Goal: Transaction & Acquisition: Purchase product/service

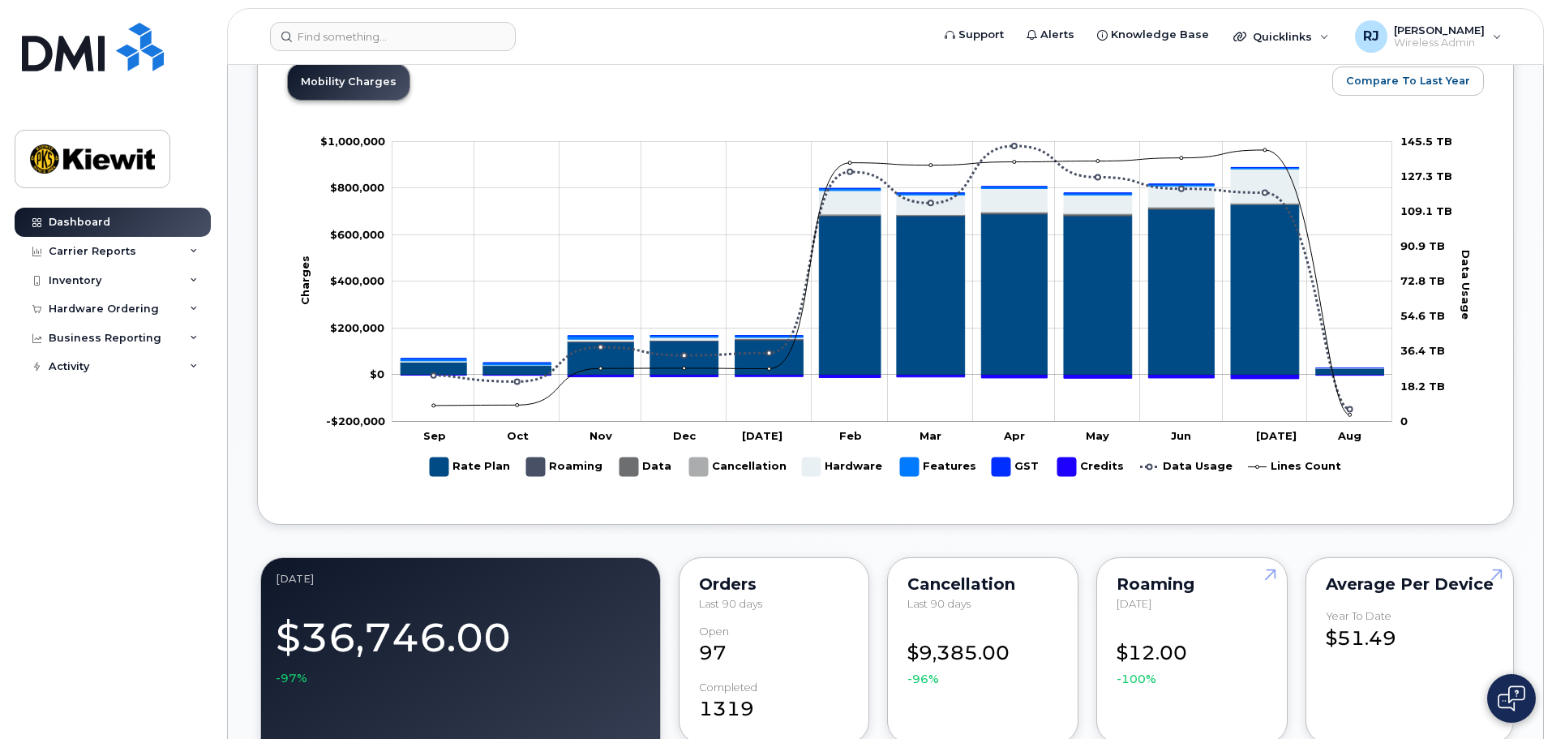
scroll to position [892, 0]
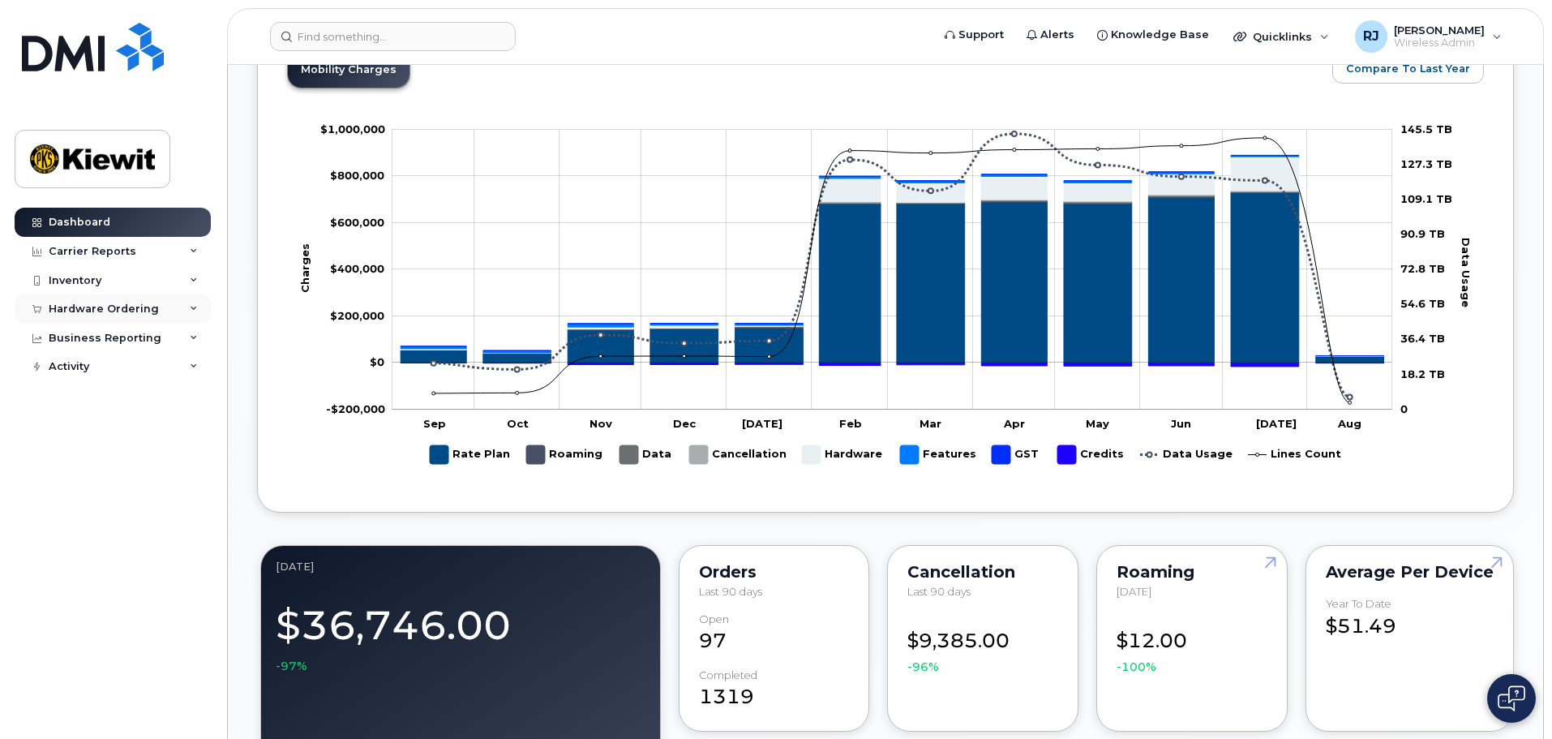
click at [79, 310] on div "Hardware Ordering" at bounding box center [104, 309] width 110 height 13
click at [76, 335] on div "Overview" at bounding box center [82, 339] width 53 height 15
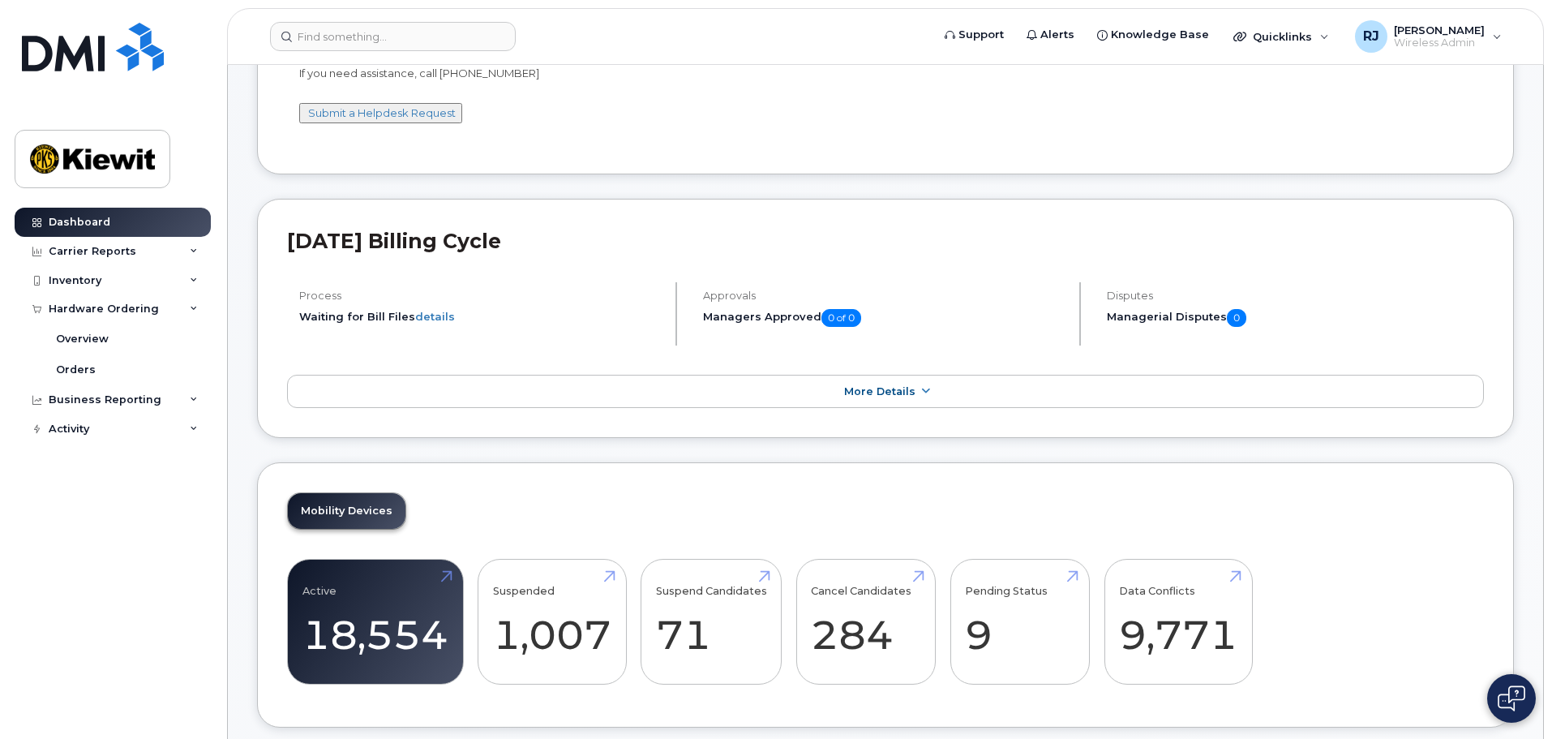
scroll to position [162, 0]
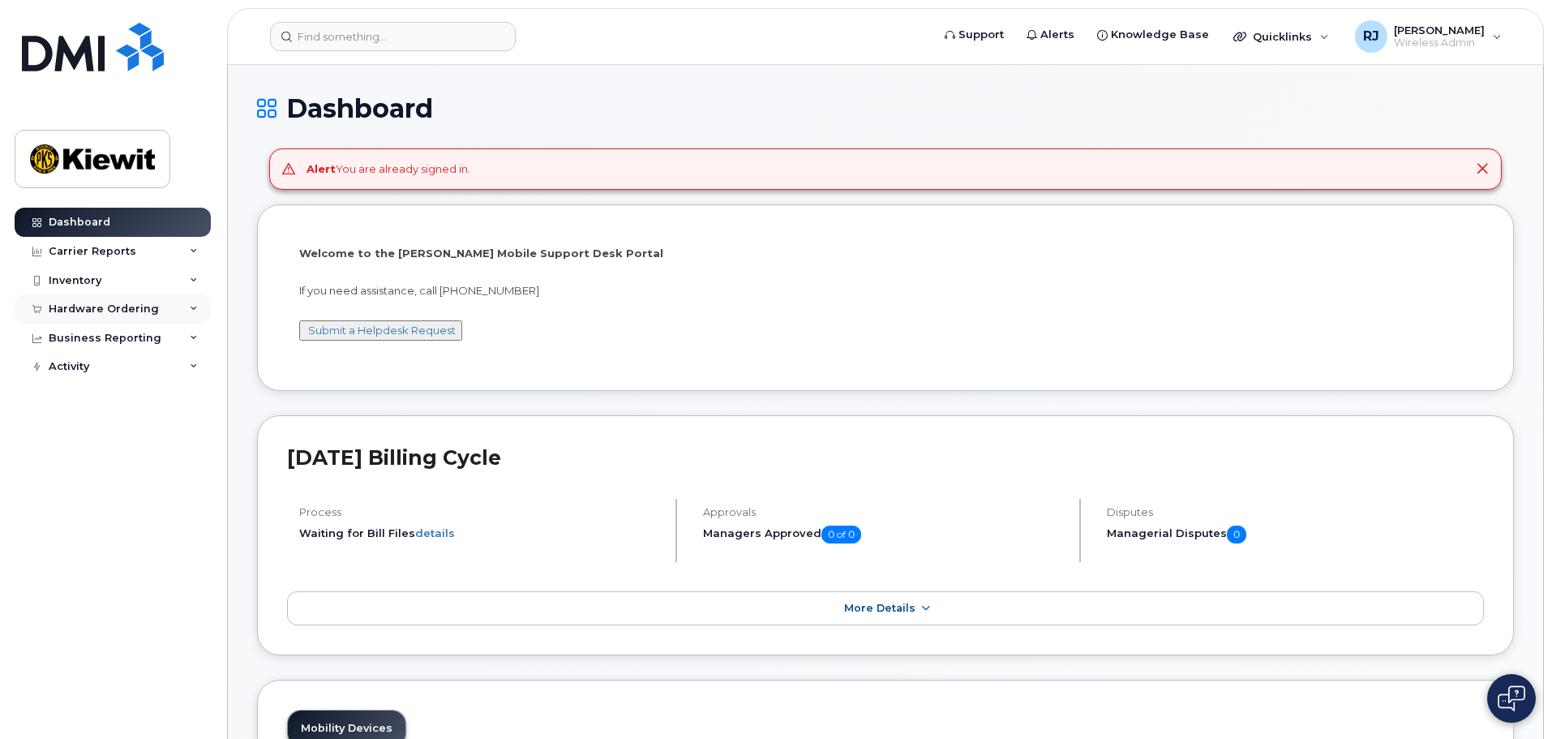
click at [101, 311] on div "Hardware Ordering" at bounding box center [104, 309] width 110 height 13
click at [83, 370] on div "Orders" at bounding box center [76, 370] width 40 height 15
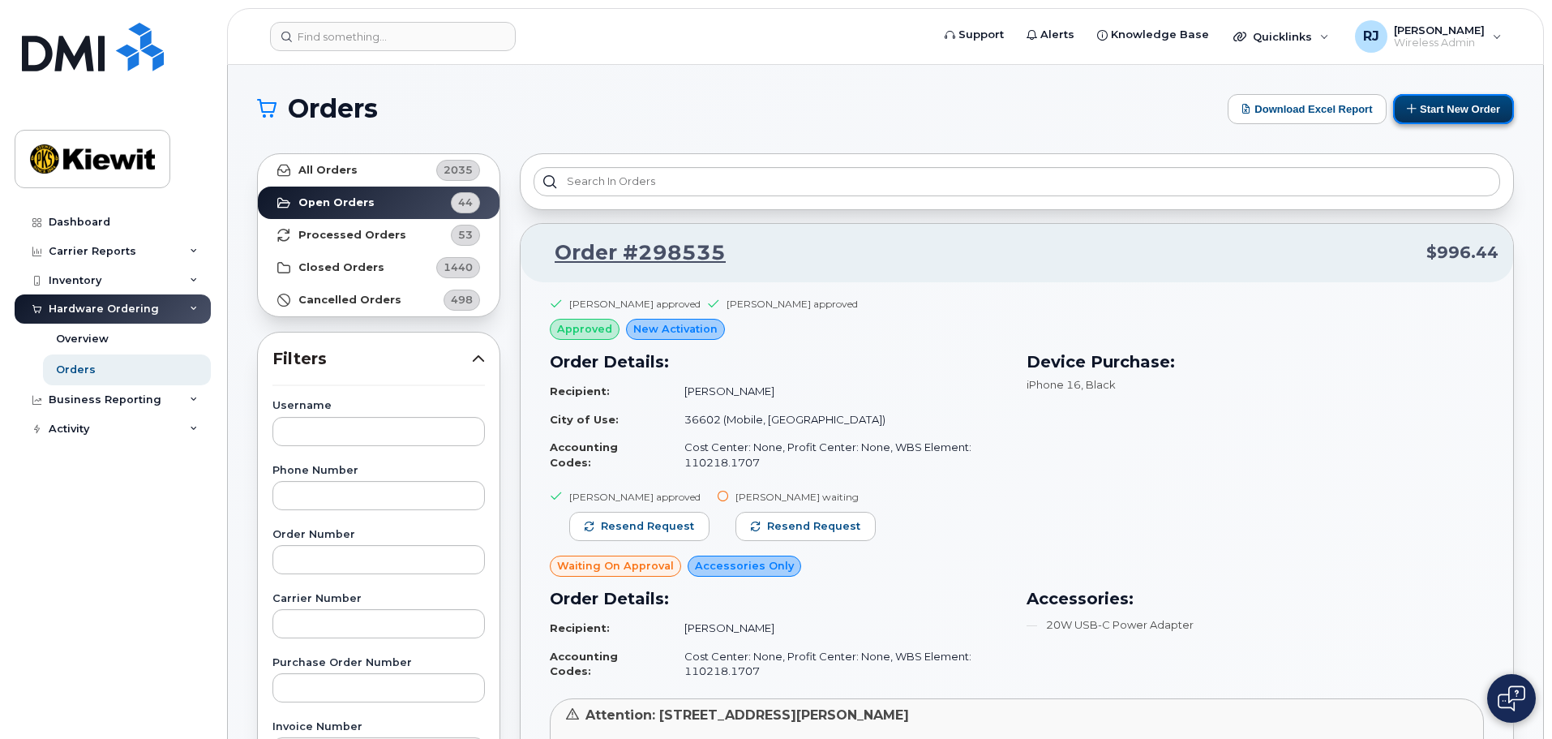
click at [1450, 104] on button "Start New Order" at bounding box center [1453, 109] width 121 height 30
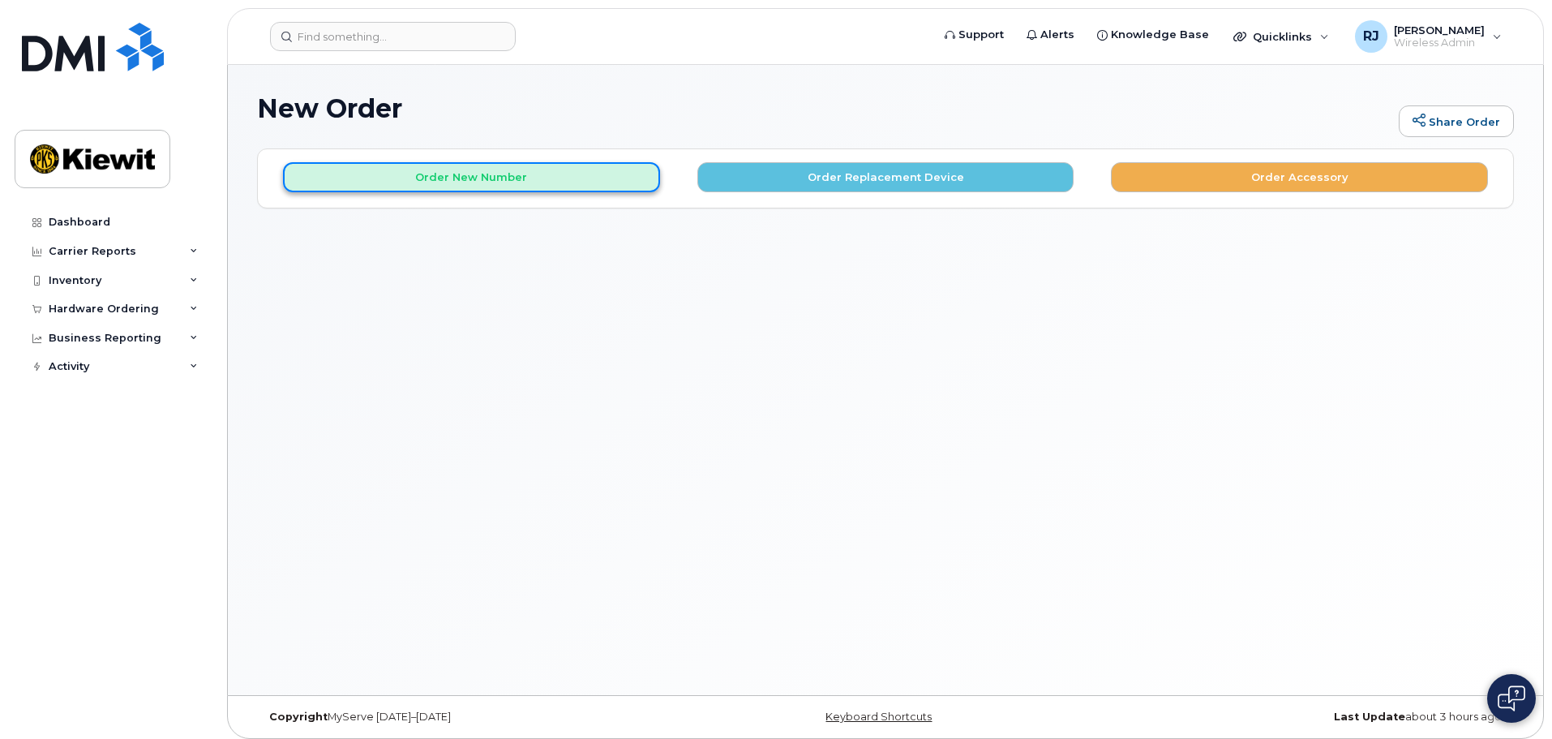
click at [472, 171] on button "Order New Number" at bounding box center [471, 177] width 377 height 30
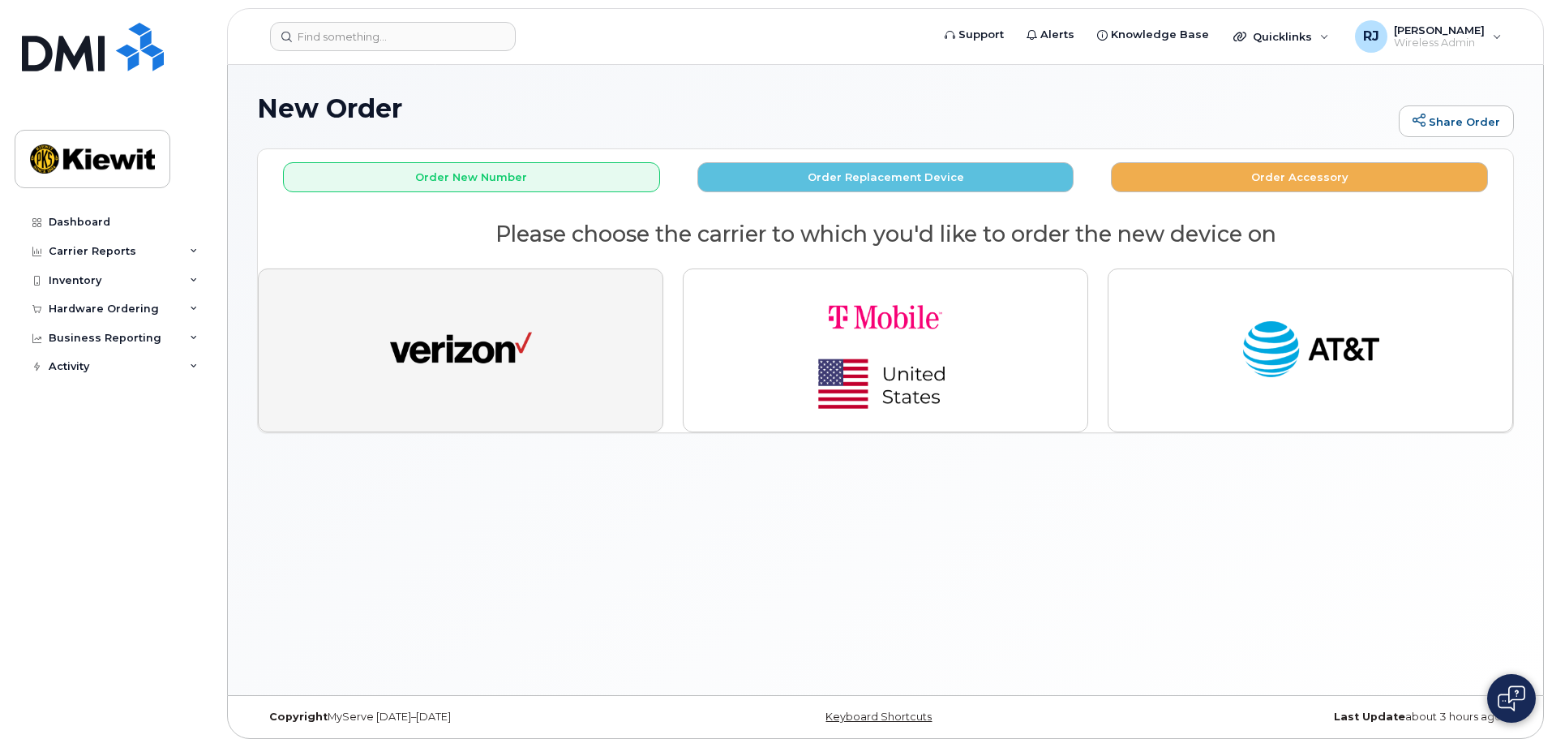
click at [513, 358] on img "button" at bounding box center [461, 350] width 142 height 73
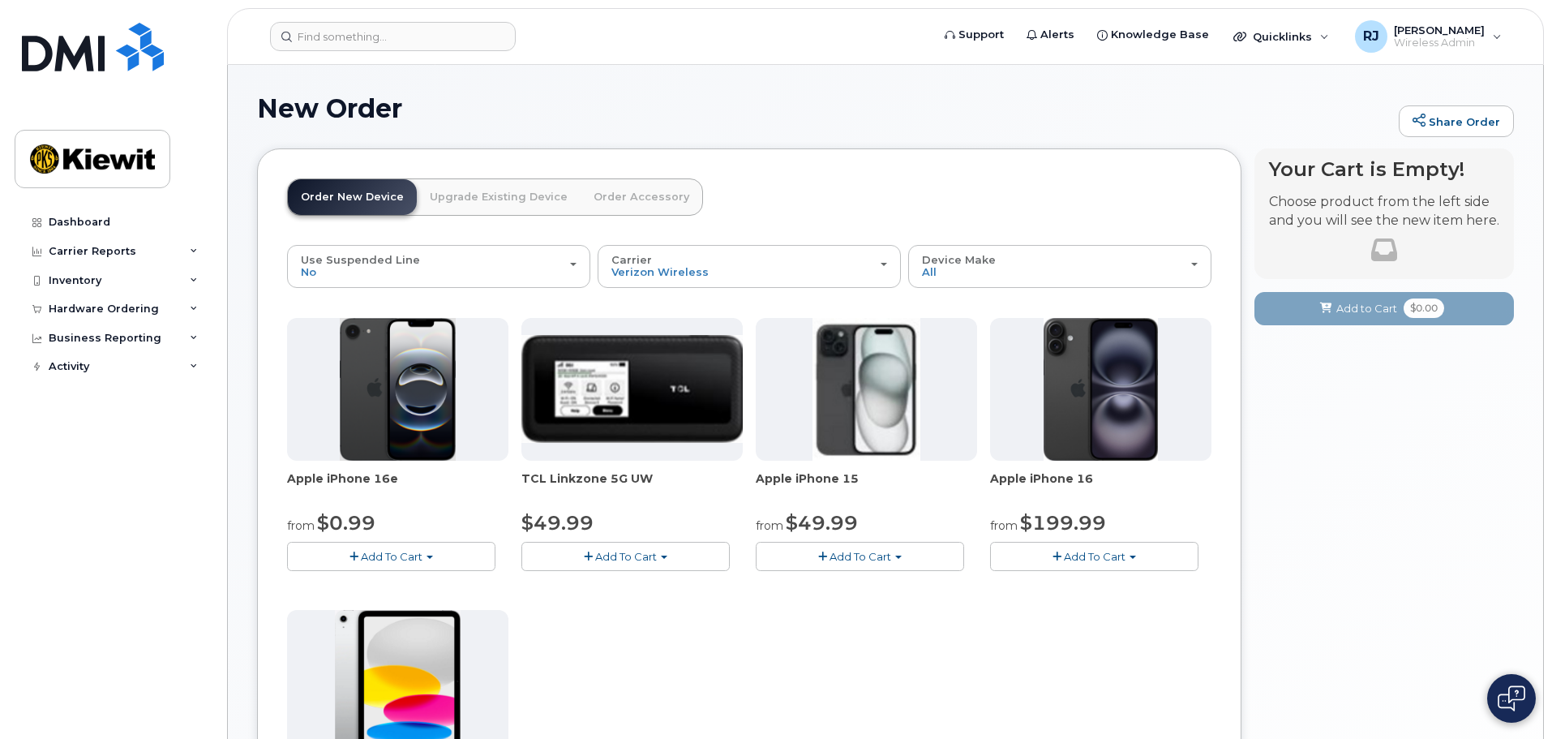
click at [373, 550] on span "Add To Cart" at bounding box center [392, 556] width 62 height 13
click at [374, 582] on link "$0.99 - 2 Year Activation (128GB)" at bounding box center [395, 587] width 209 height 20
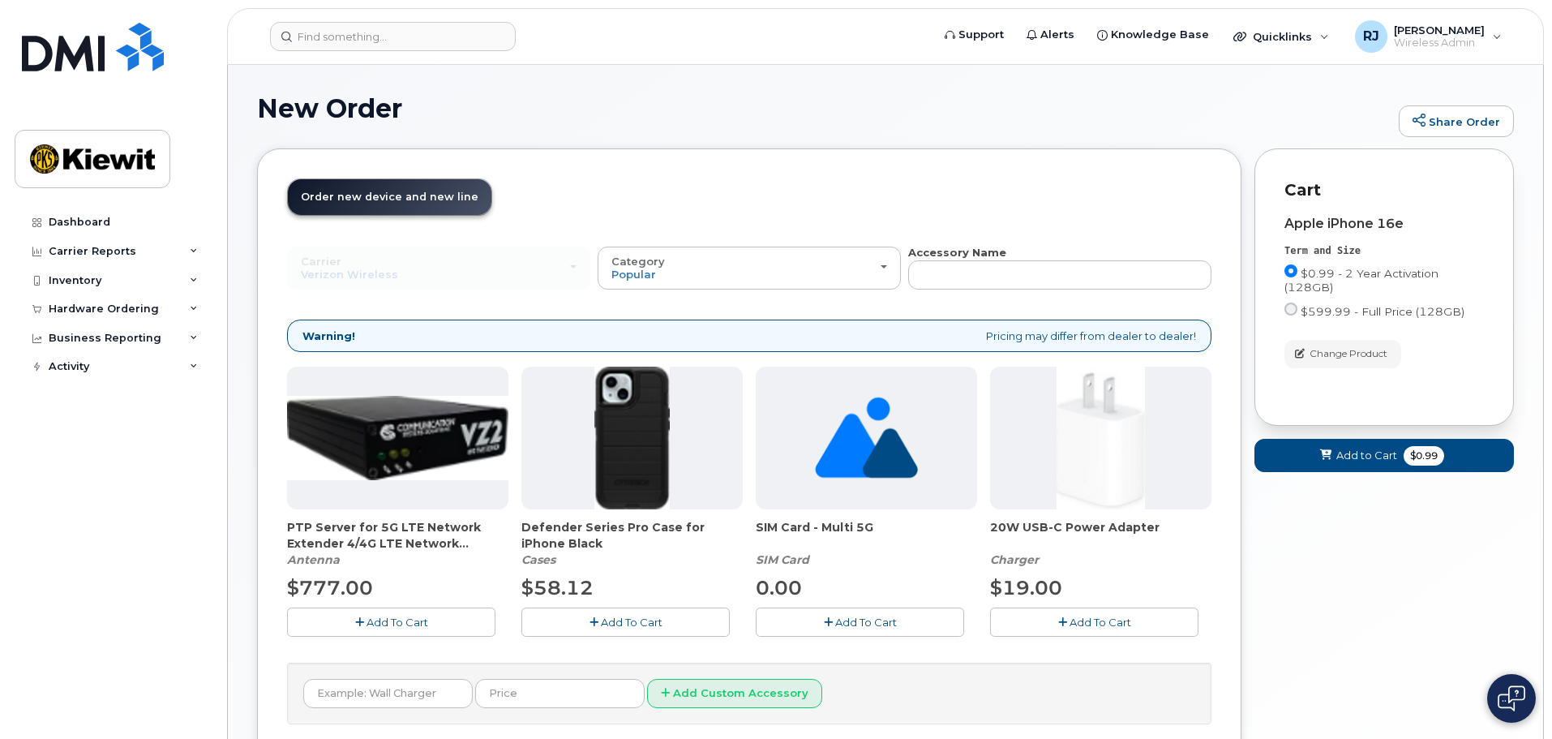
click at [621, 625] on span "Add To Cart" at bounding box center [632, 622] width 62 height 13
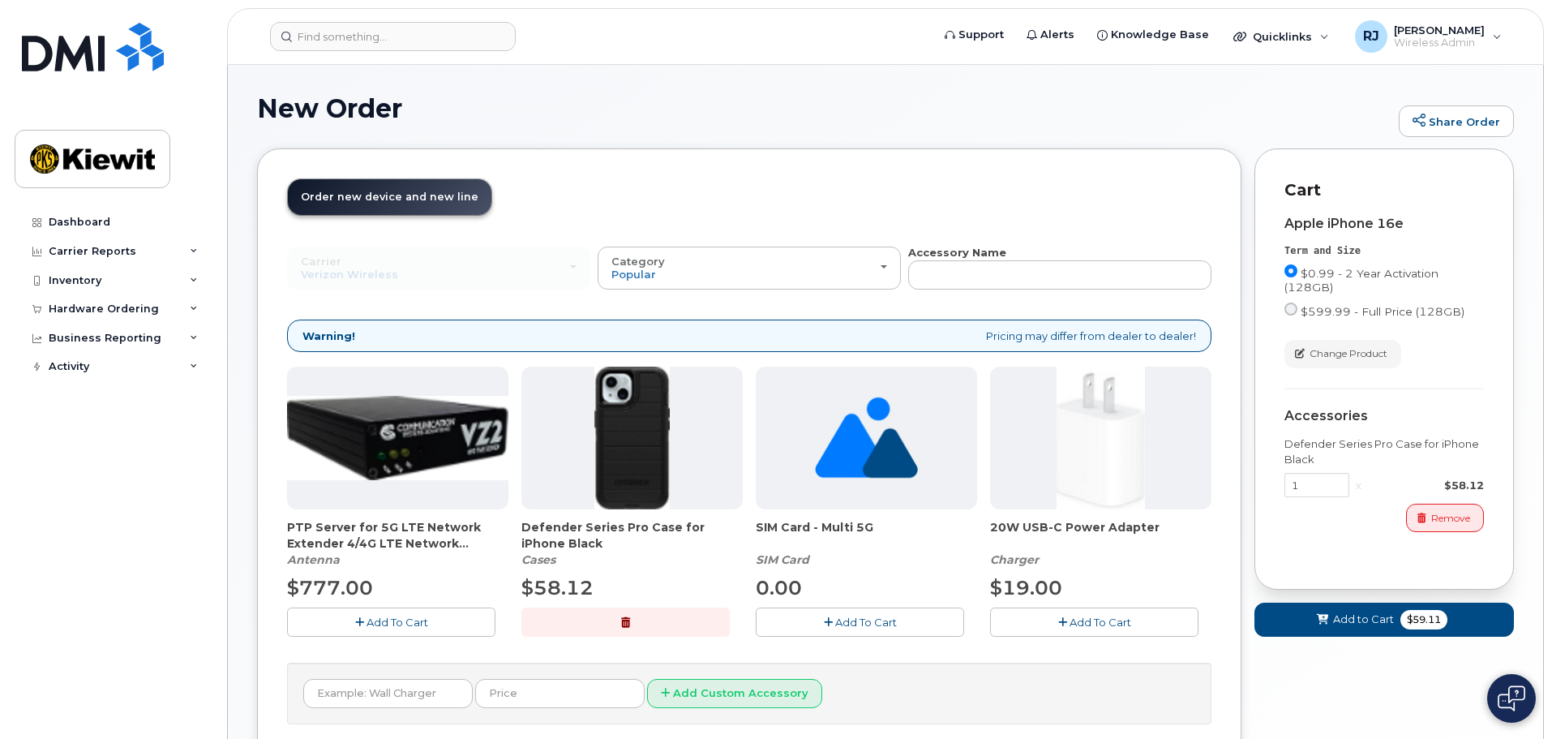
click at [1112, 623] on span "Add To Cart" at bounding box center [1101, 622] width 62 height 13
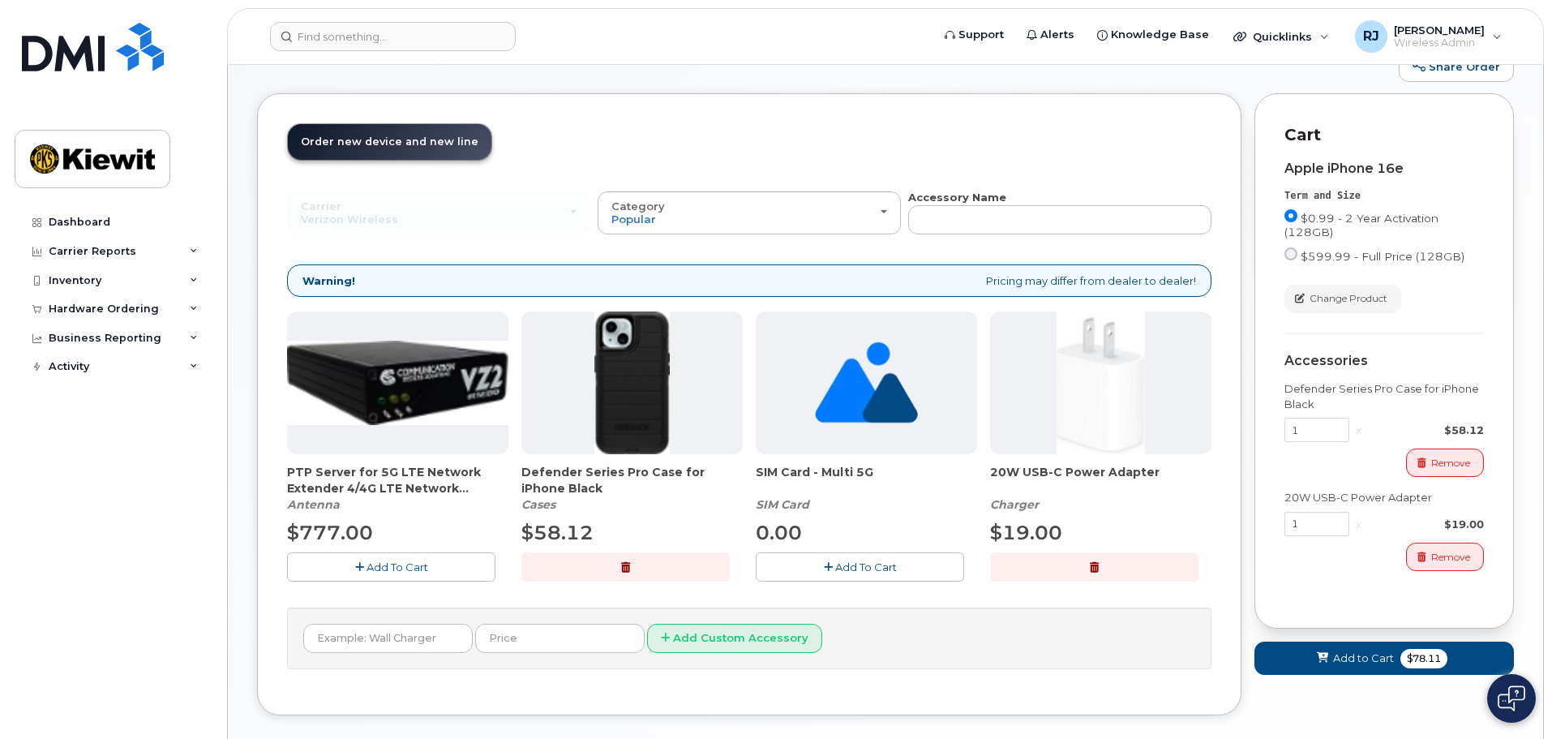
scroll to position [137, 0]
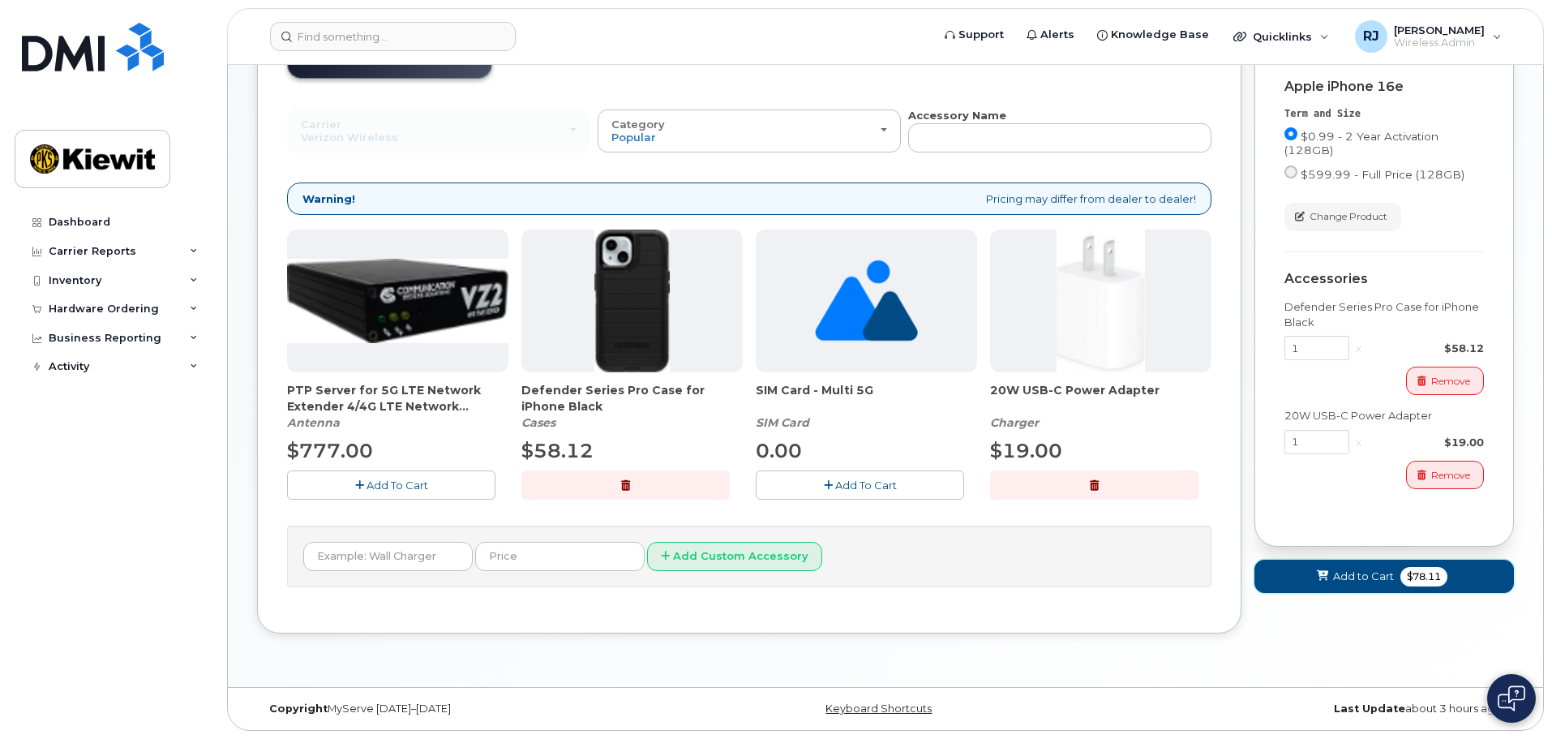
click at [1367, 579] on span "Add to Cart" at bounding box center [1363, 576] width 61 height 15
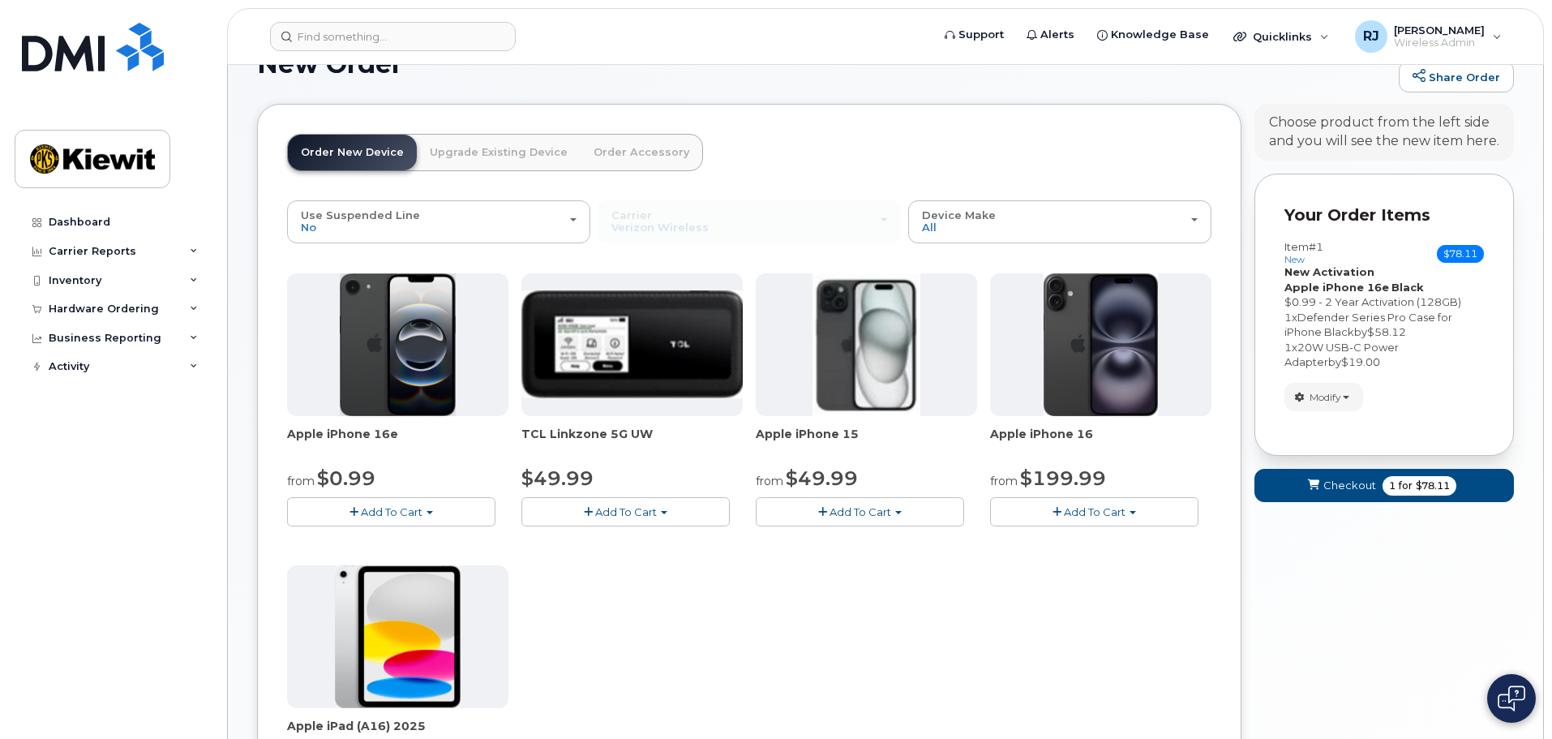
scroll to position [13, 0]
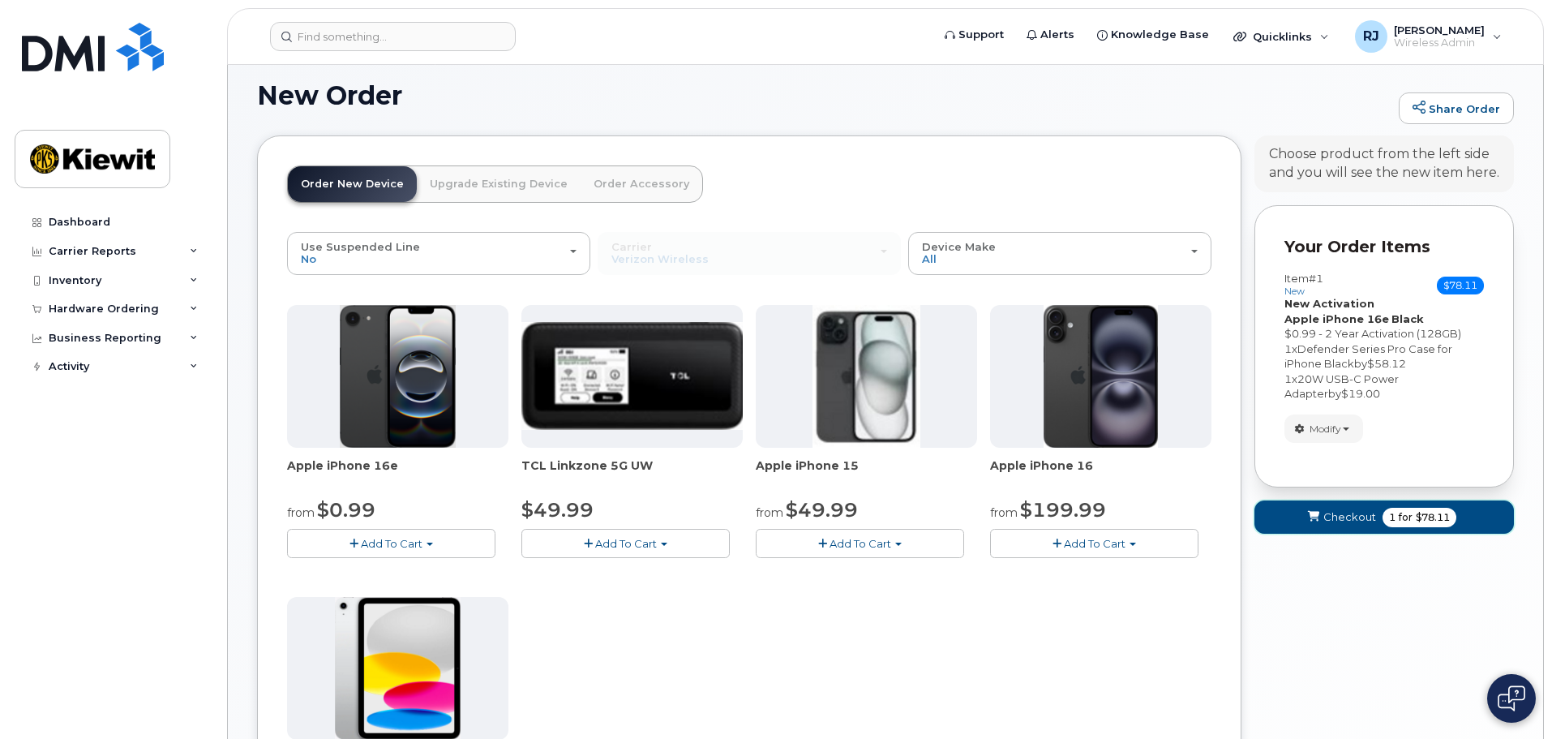
click at [1321, 524] on span "submit" at bounding box center [1313, 516] width 15 height 15
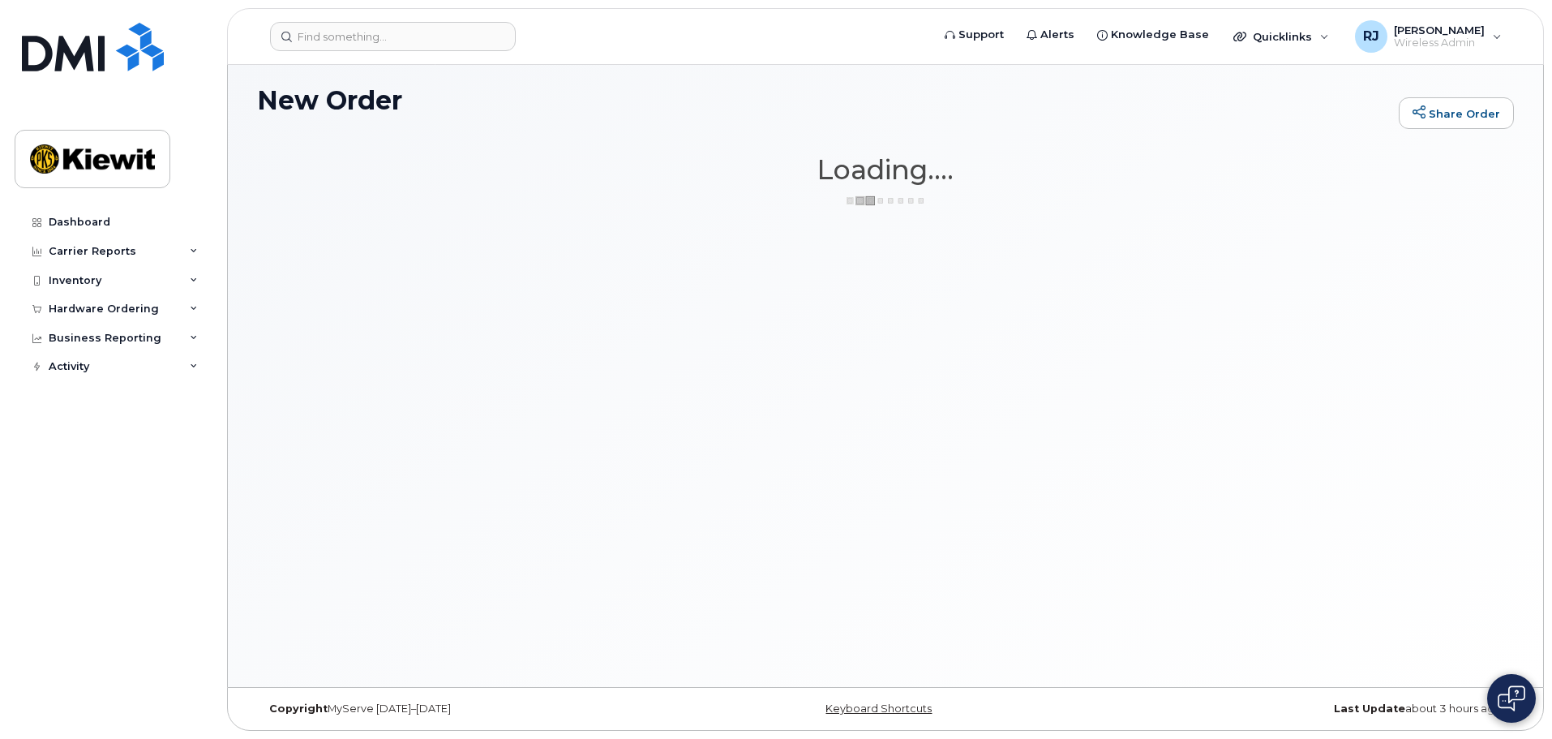
scroll to position [8, 0]
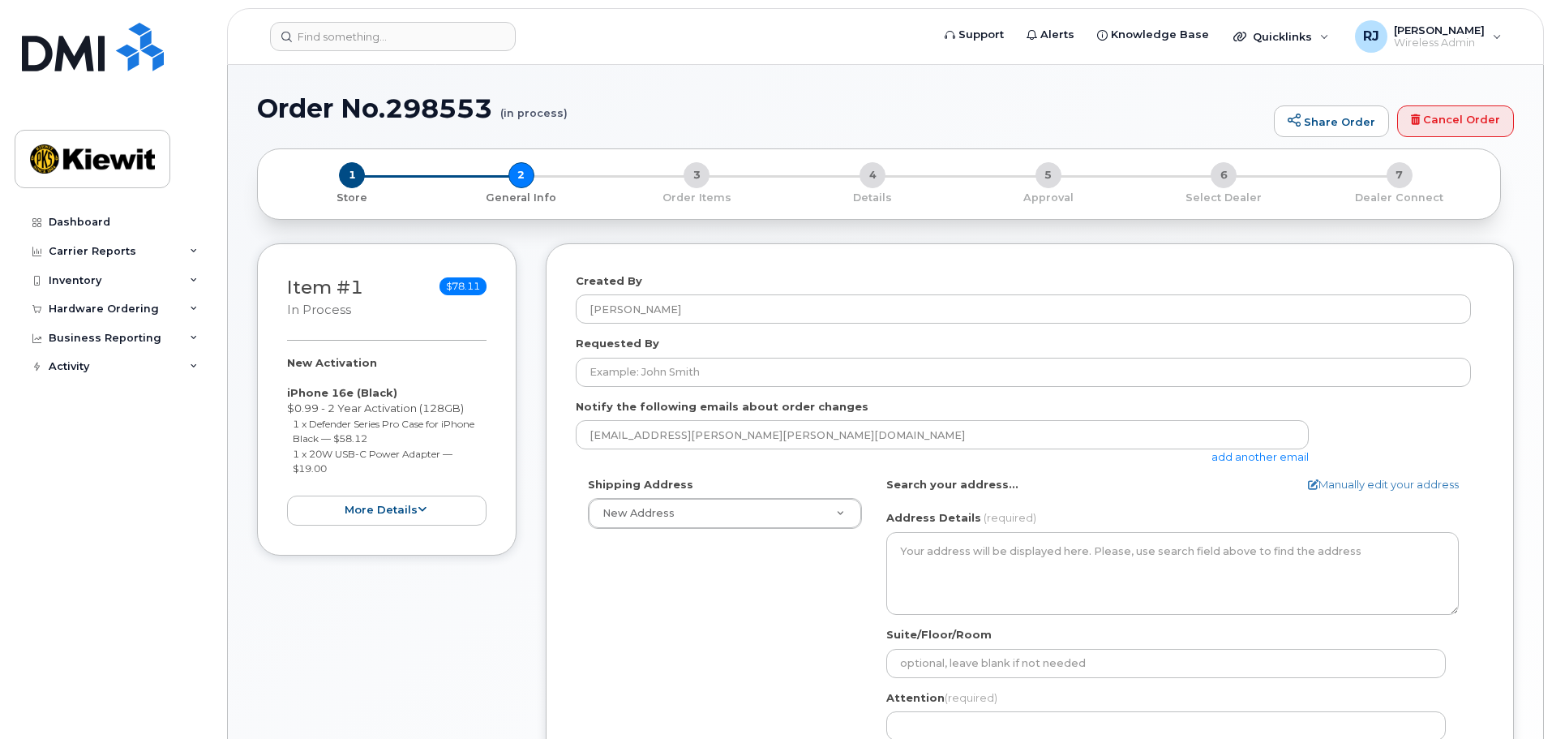
select select
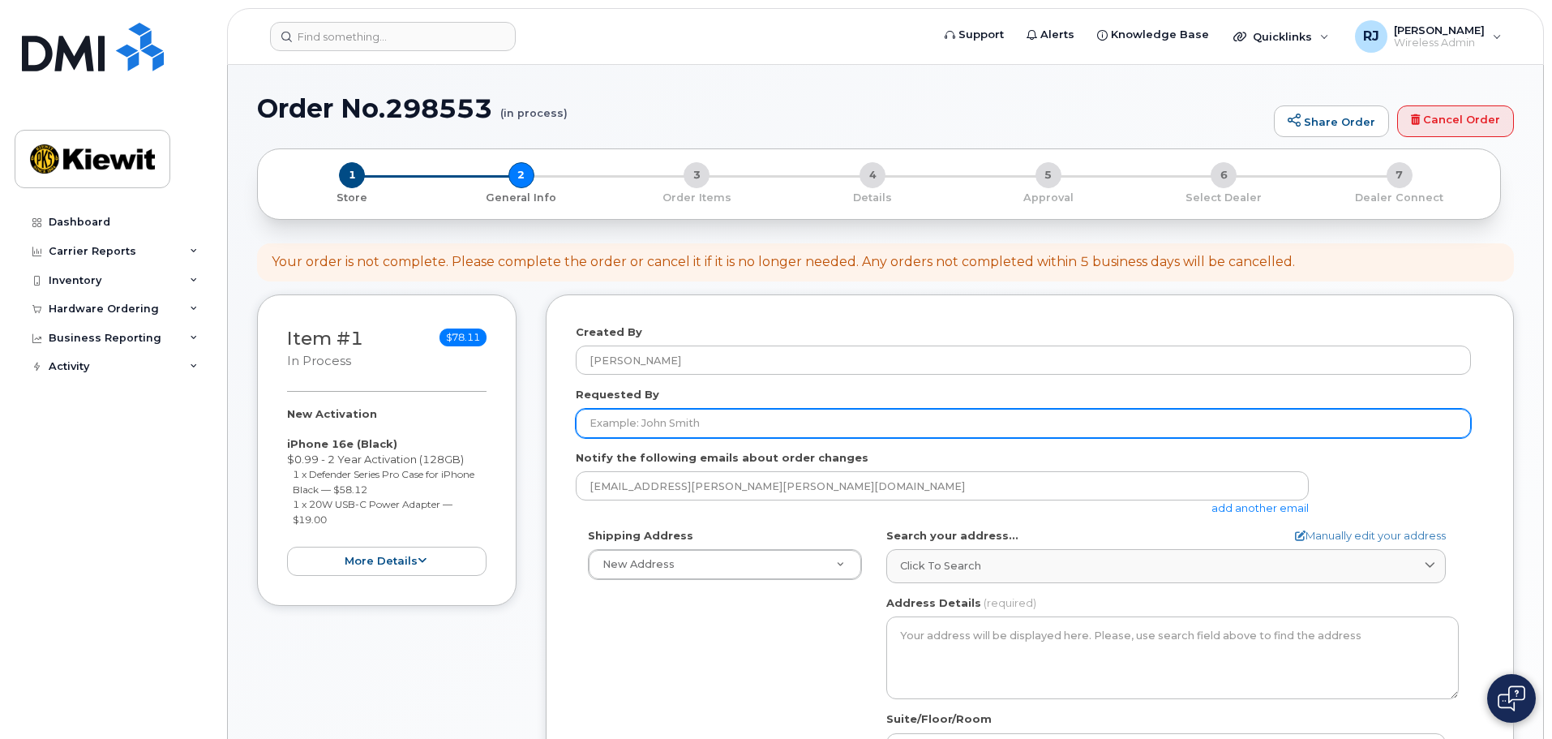
click at [719, 423] on input "Requested By" at bounding box center [1023, 423] width 895 height 29
click at [719, 423] on input "Braxton" at bounding box center [1023, 423] width 895 height 29
type input "[PERSON_NAME]"
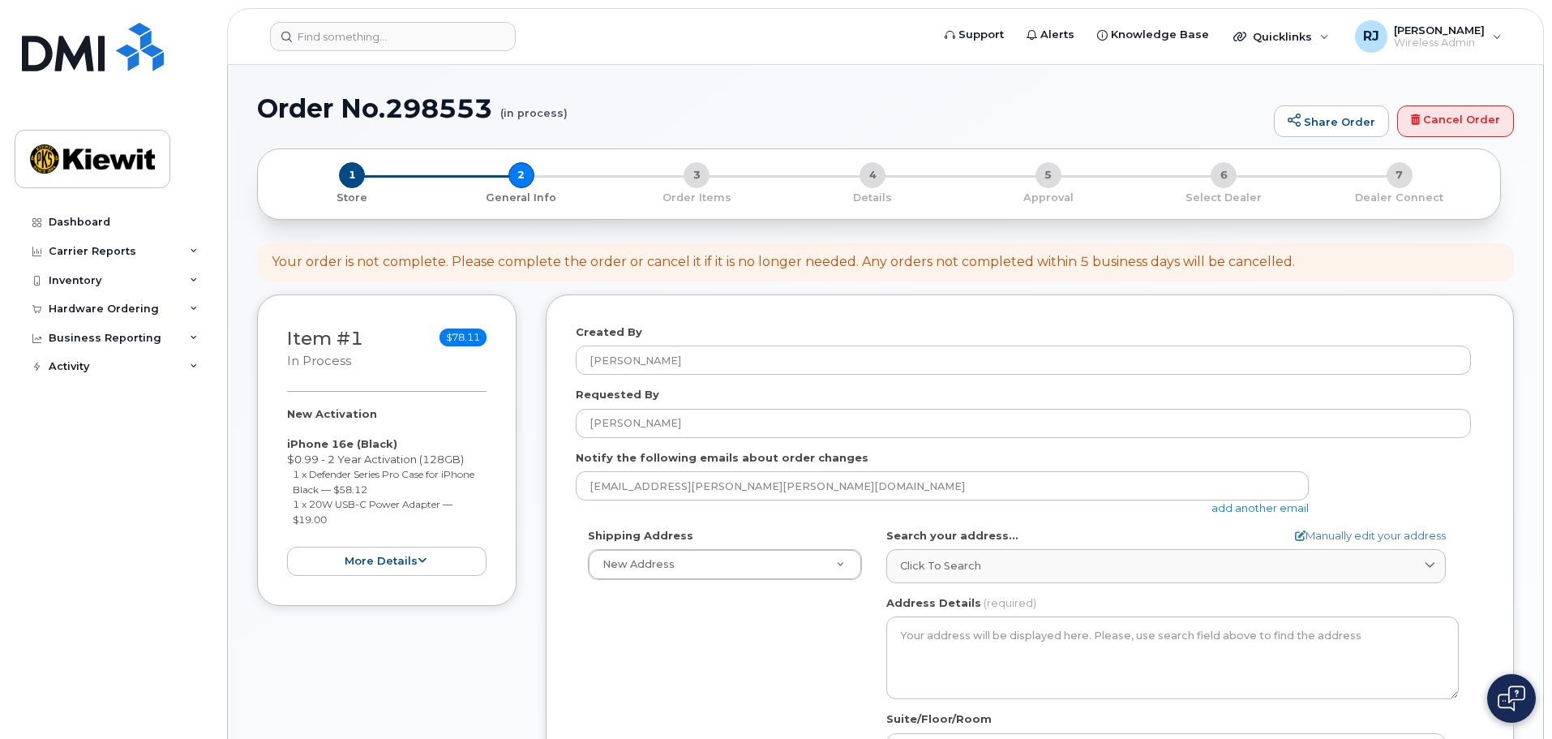
click at [1251, 509] on link "add another email" at bounding box center [1260, 507] width 97 height 13
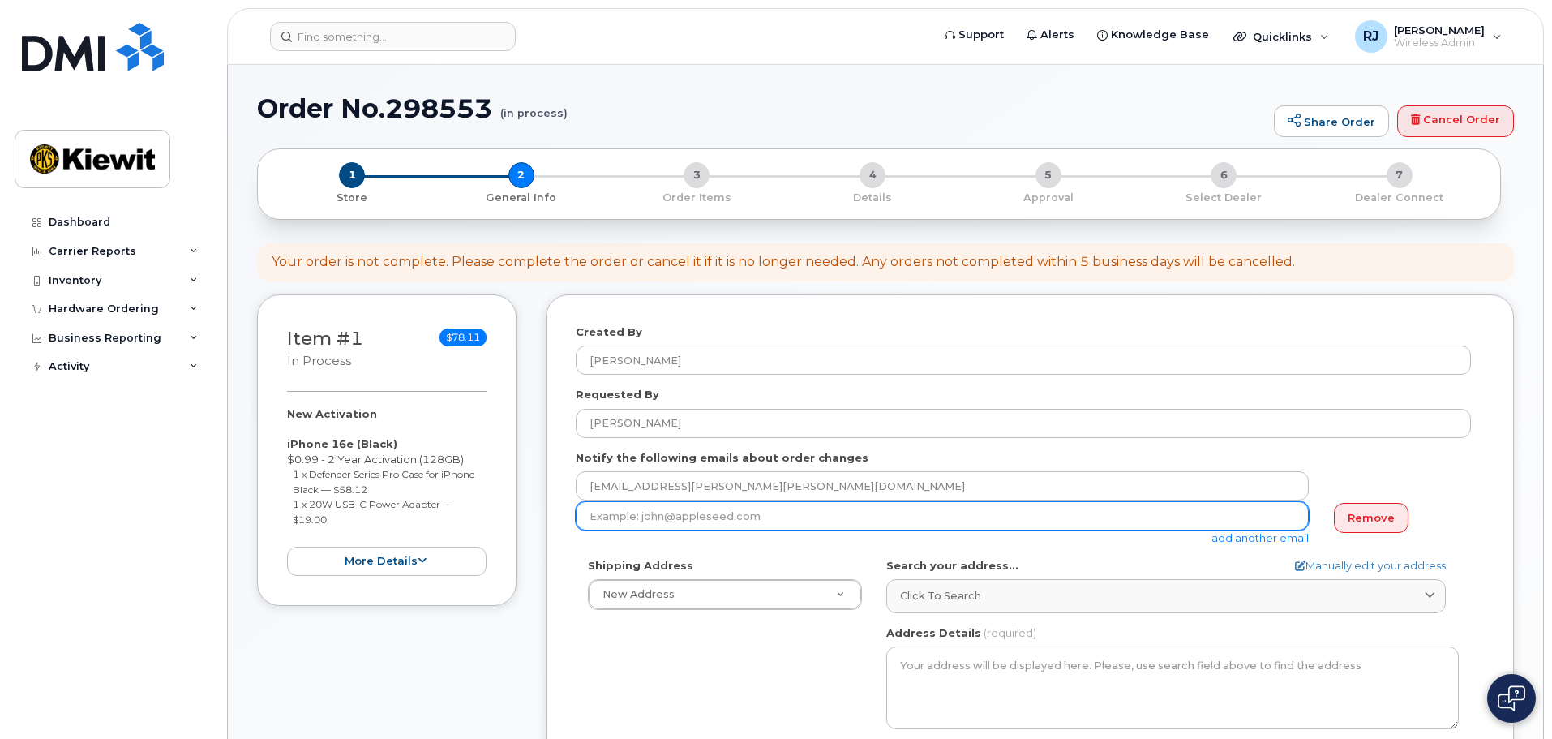
click at [655, 522] on input "email" at bounding box center [942, 515] width 733 height 29
paste input "[PERSON_NAME][EMAIL_ADDRESS][PERSON_NAME][PERSON_NAME][DOMAIN_NAME]"
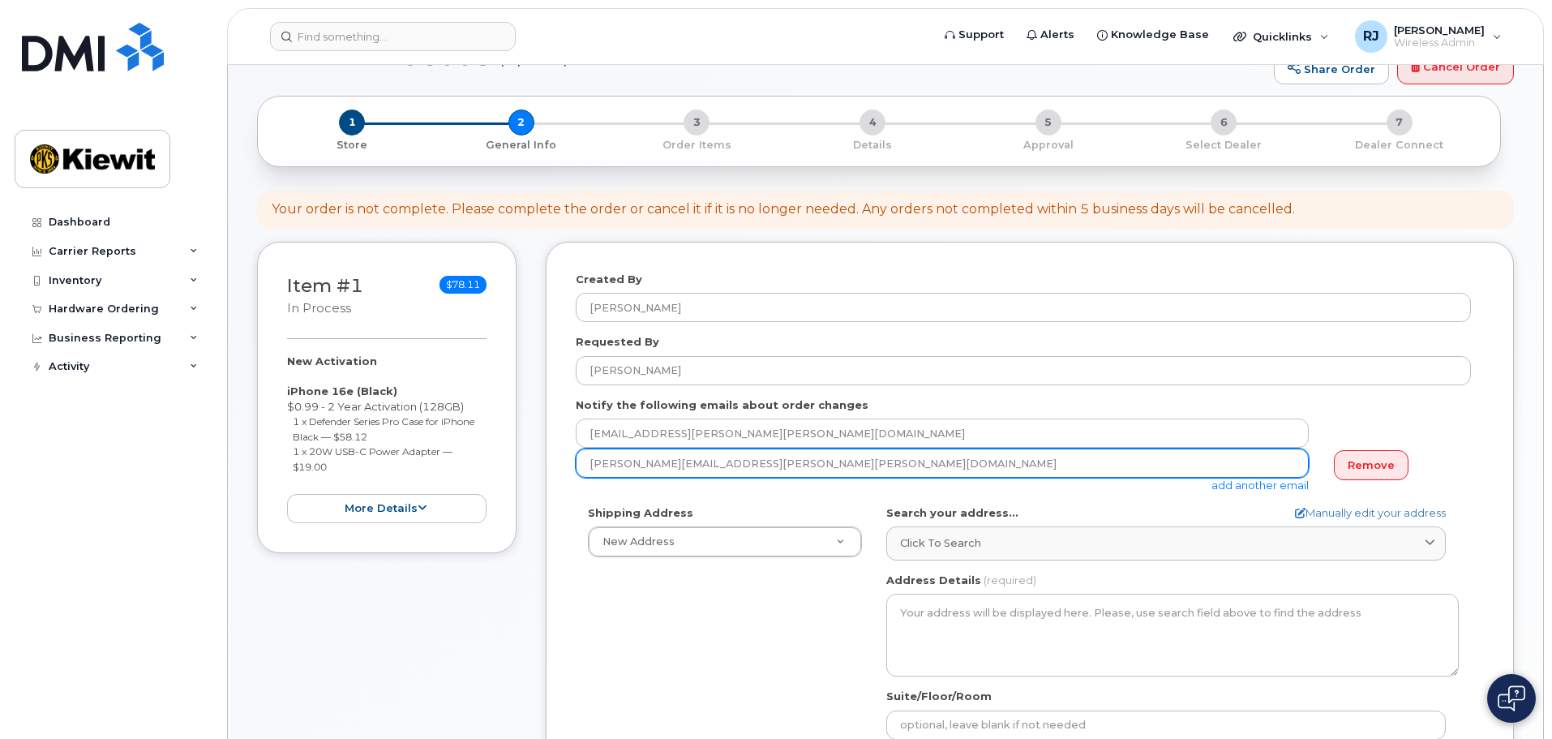
scroll to position [81, 0]
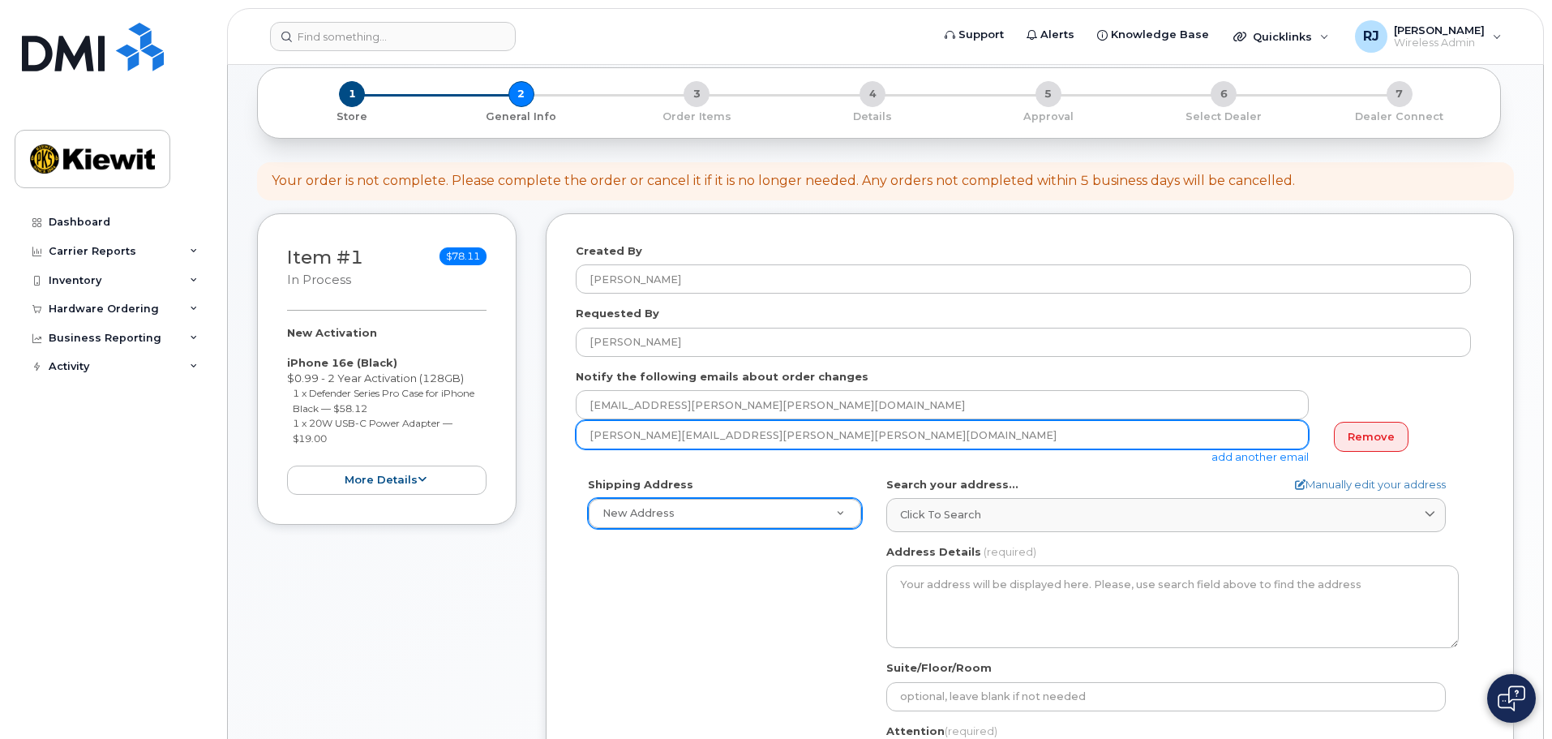
type input "[PERSON_NAME][EMAIL_ADDRESS][PERSON_NAME][PERSON_NAME][DOMAIN_NAME]"
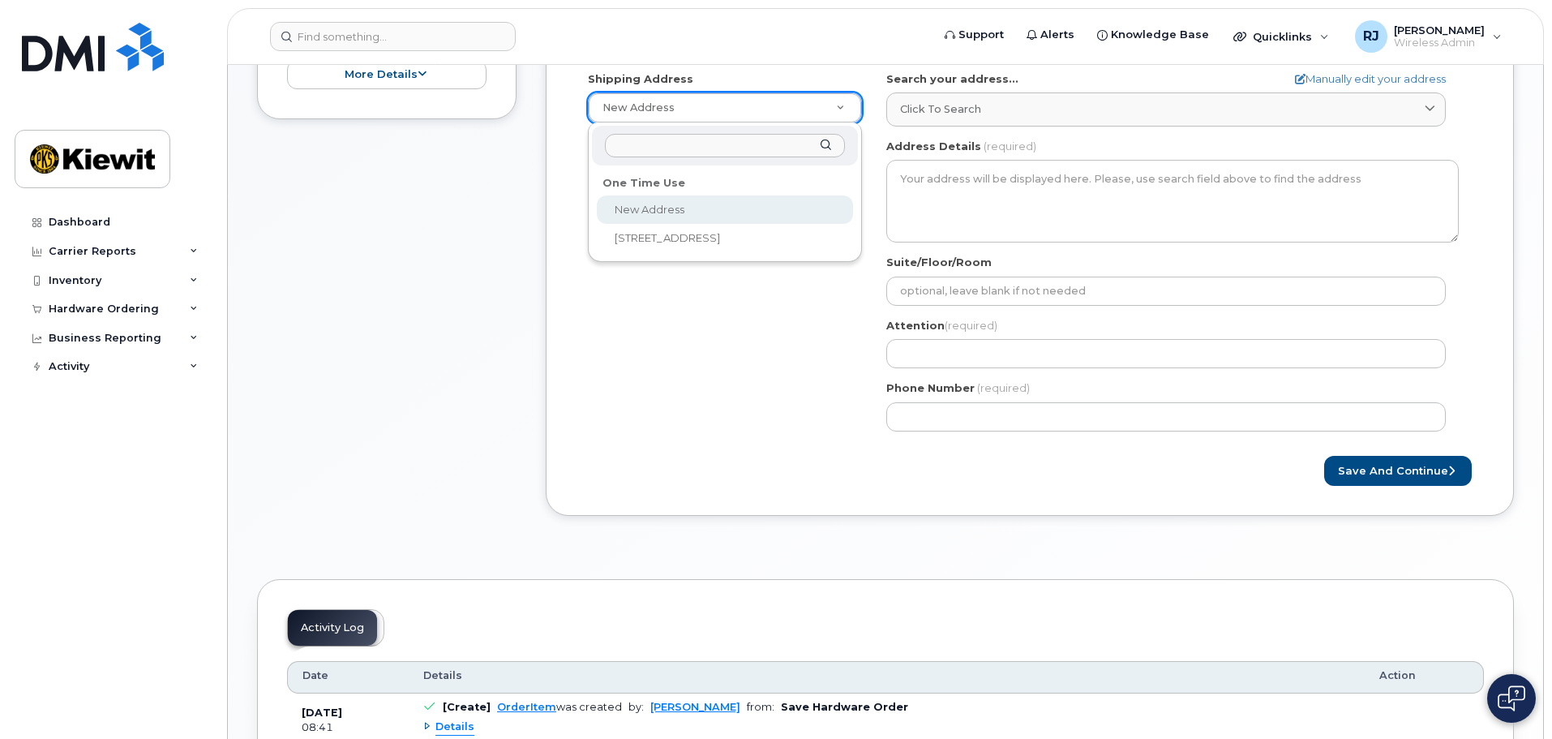
scroll to position [243, 0]
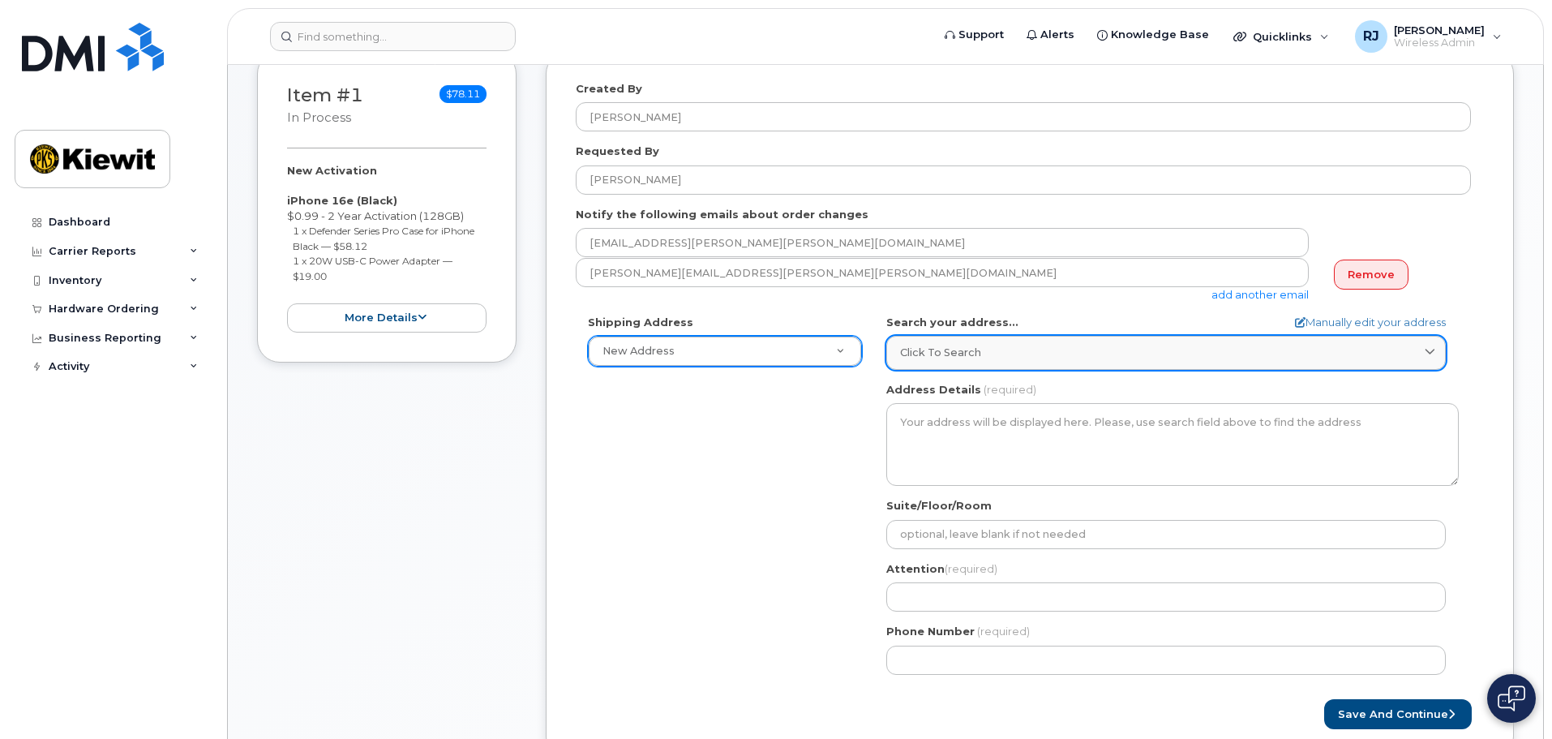
click at [973, 350] on span "Click to search" at bounding box center [940, 352] width 81 height 15
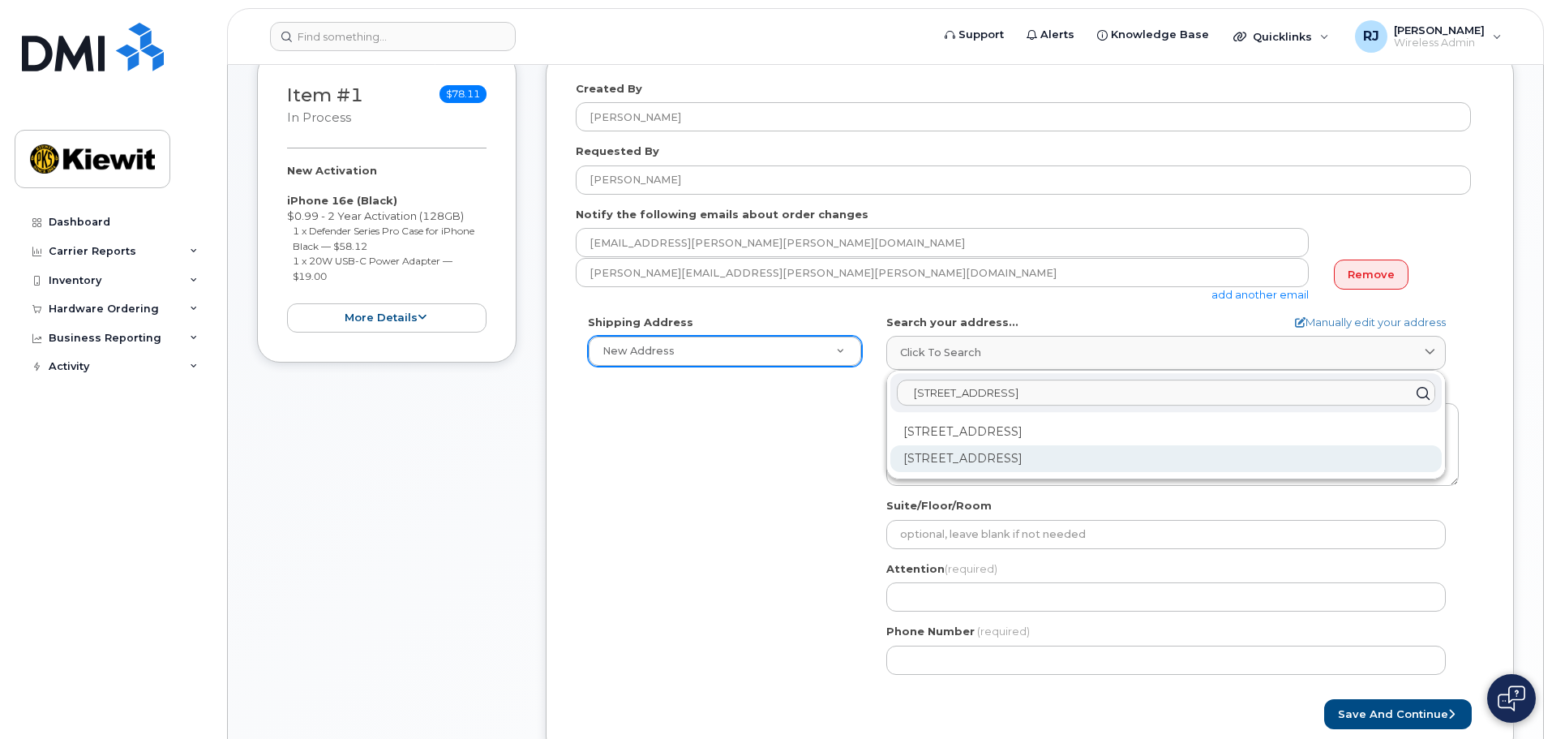
type input "3888 E Broadway"
click at [1067, 465] on div "3888 E Broadway Rd Phoenix AZ 85040-2924" at bounding box center [1167, 458] width 552 height 27
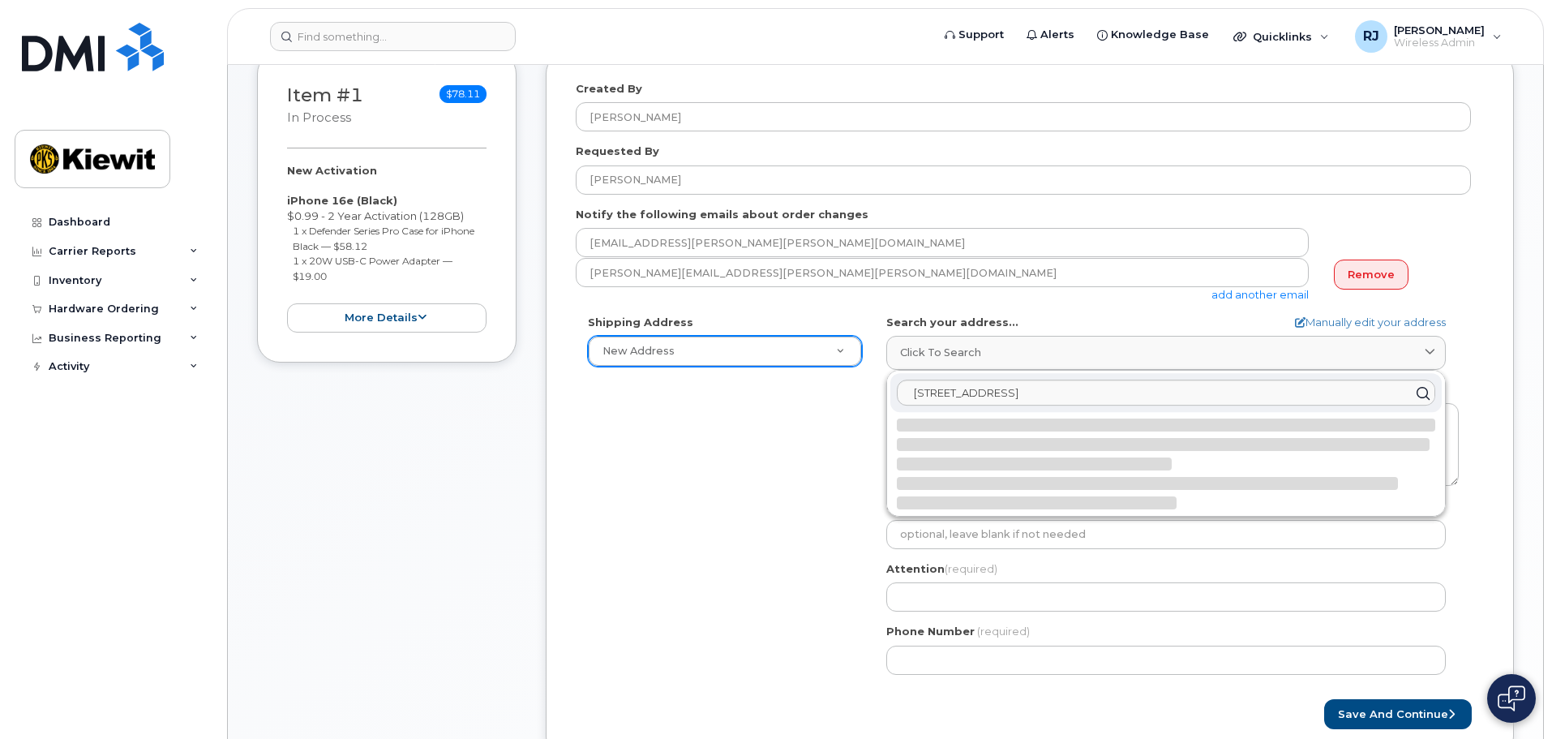
select select
type textarea "3888 E Broadway Rd PHOENIX AZ 85040-2924 UNITED STATES"
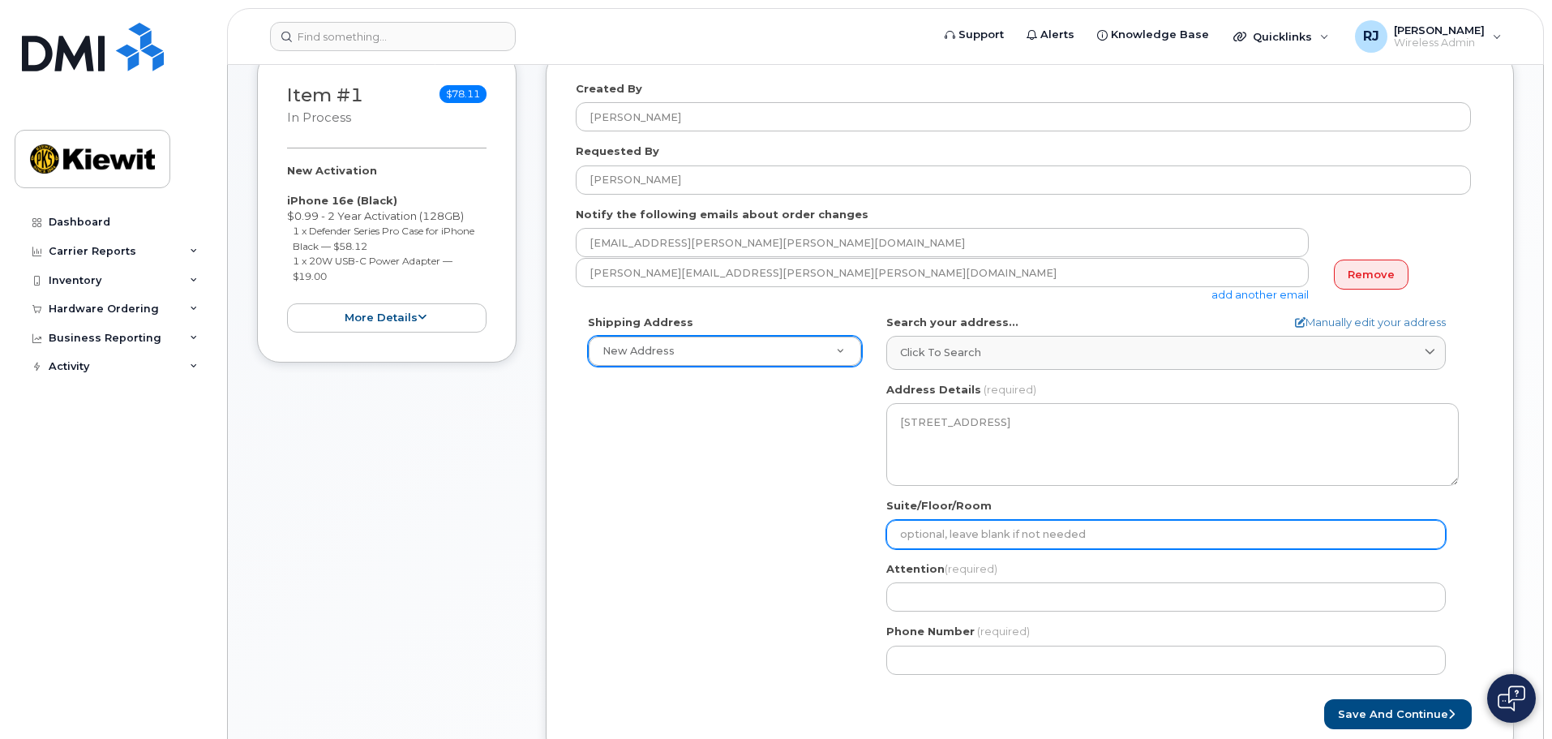
click at [964, 537] on input "Suite/Floor/Room" at bounding box center [1166, 534] width 560 height 29
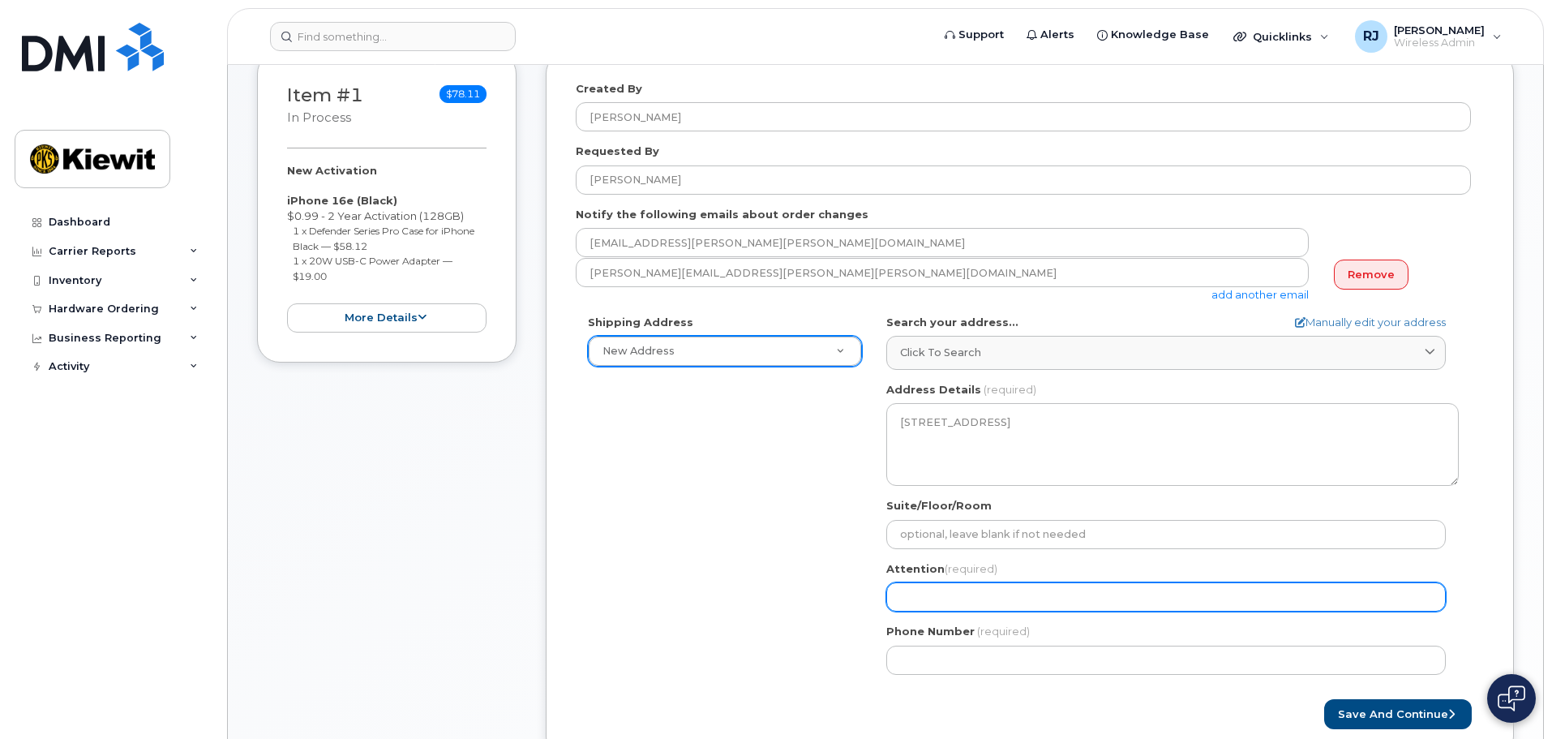
click at [940, 593] on input "Attention (required)" at bounding box center [1166, 596] width 560 height 29
click at [925, 595] on input "Attention (required)" at bounding box center [1166, 596] width 560 height 29
paste input "[PERSON_NAME]"
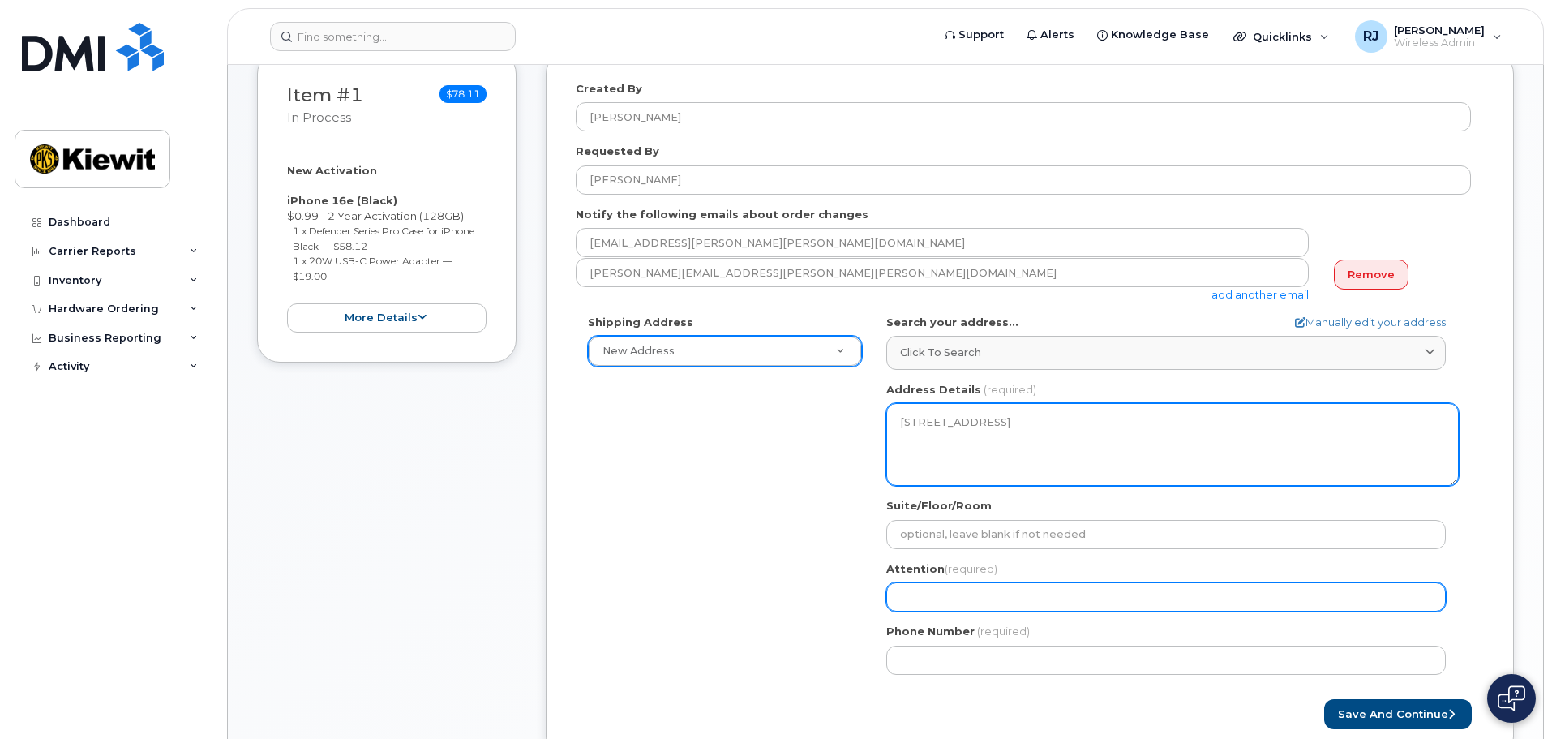
select select
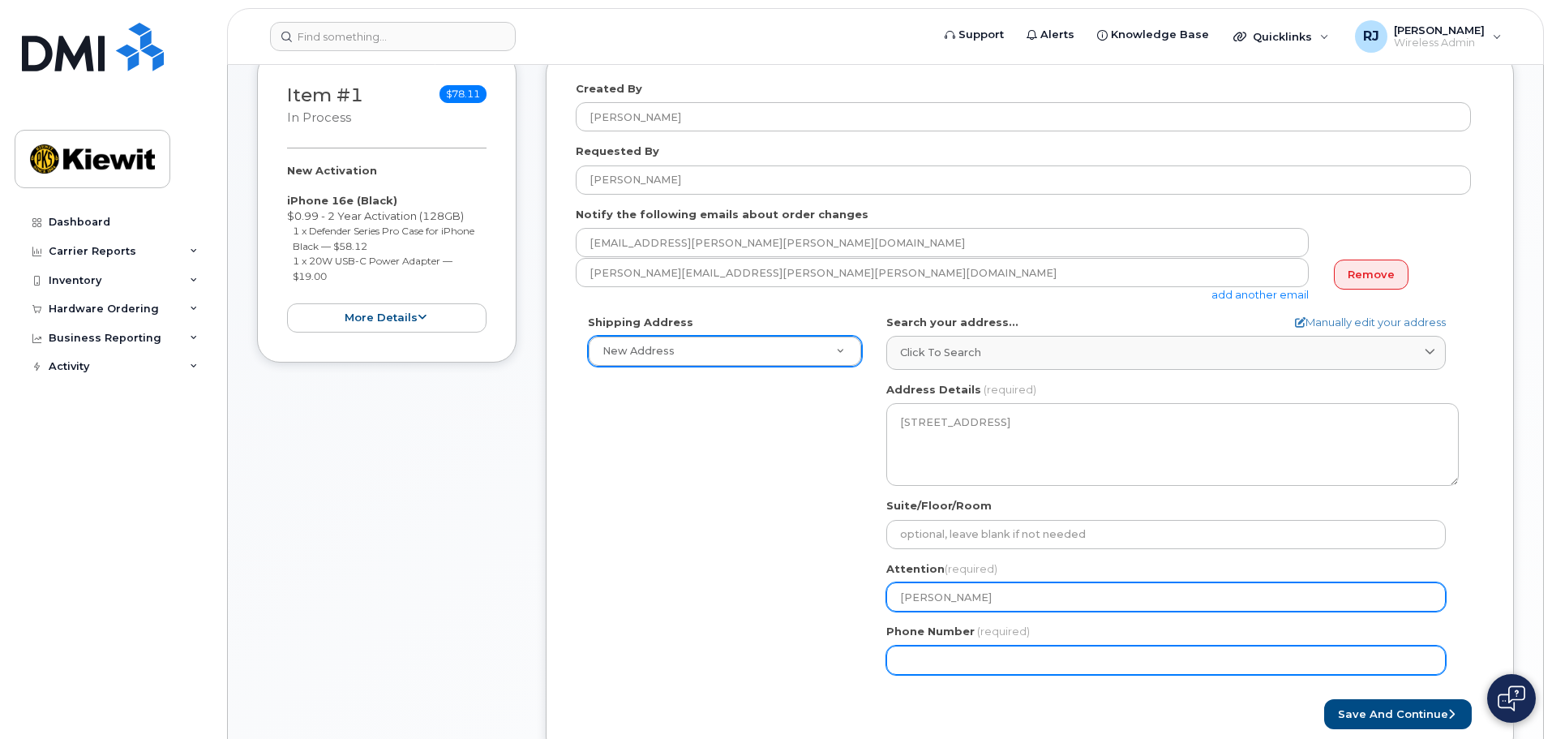
type input "[PERSON_NAME]"
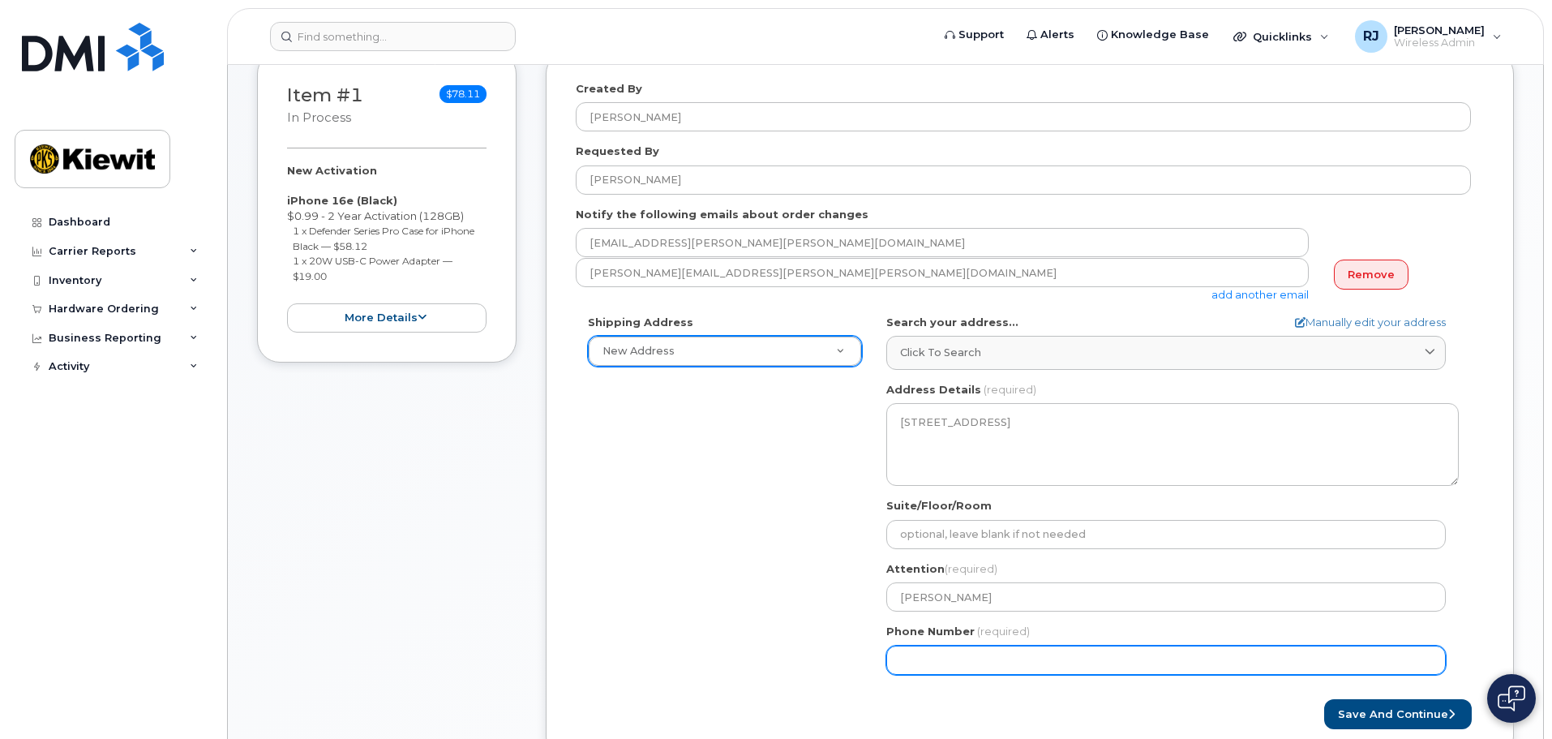
click at [959, 657] on input "Phone Number" at bounding box center [1166, 660] width 560 height 29
type input "602989969"
select select
type input "6029899693"
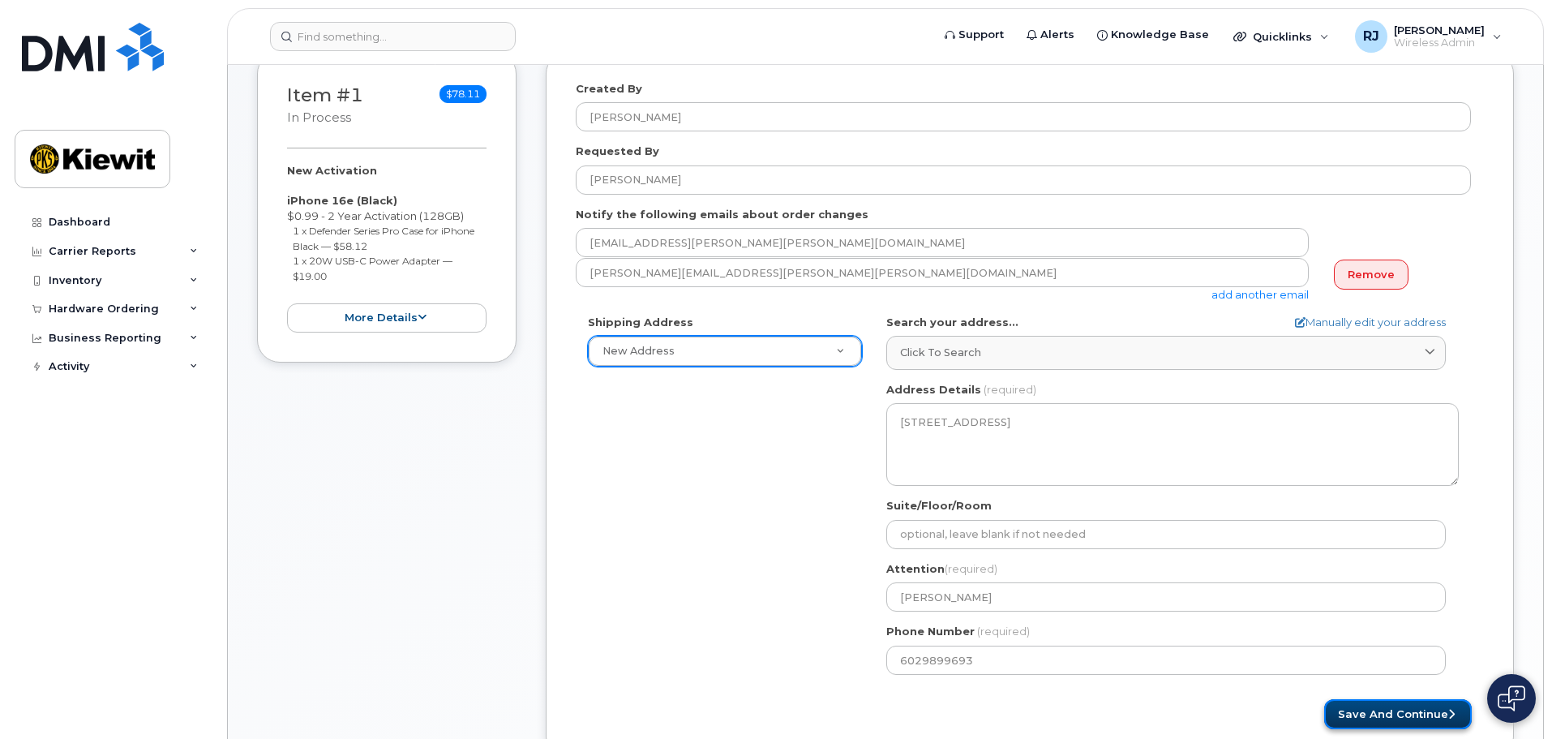
click at [1384, 716] on button "Save and Continue" at bounding box center [1398, 714] width 148 height 30
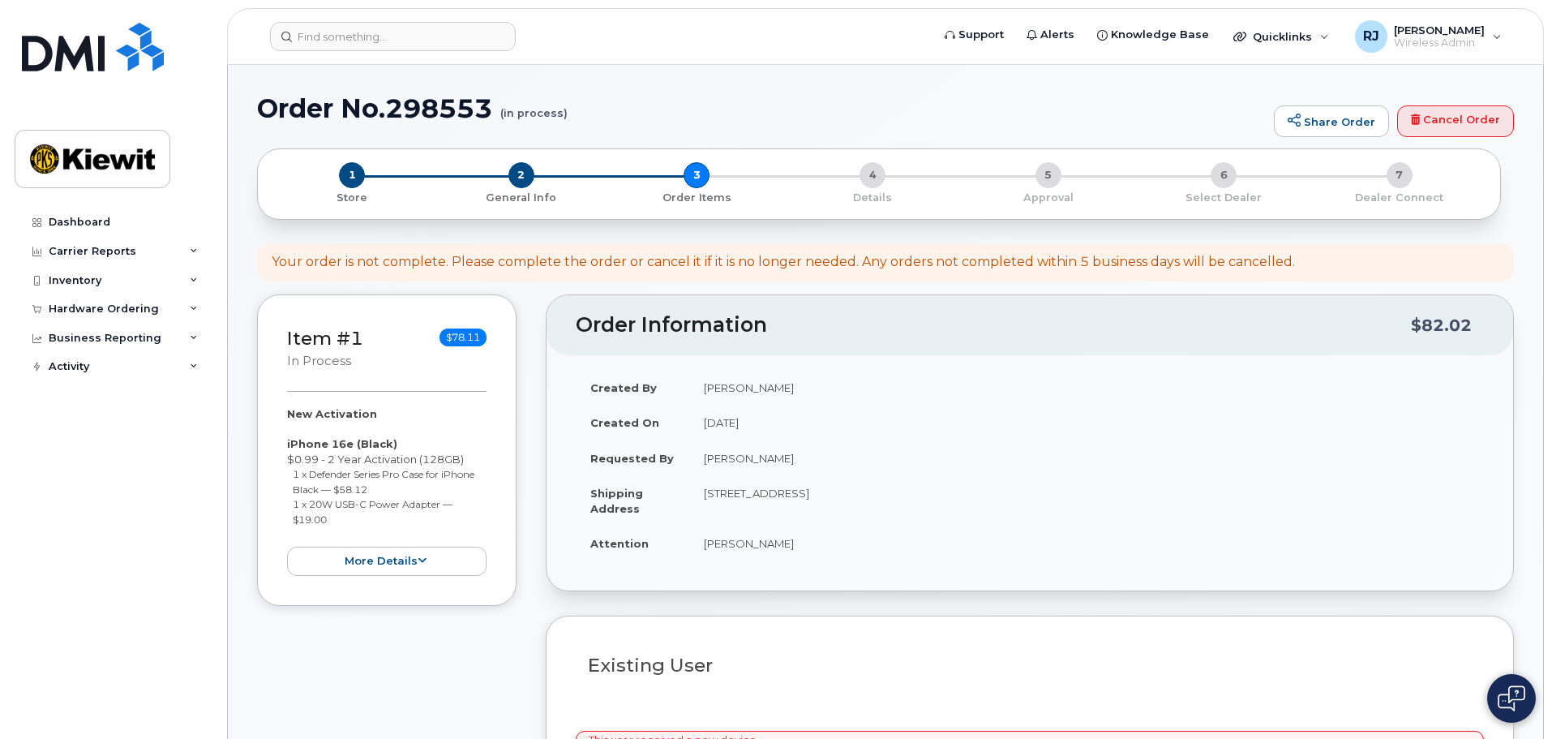
select select
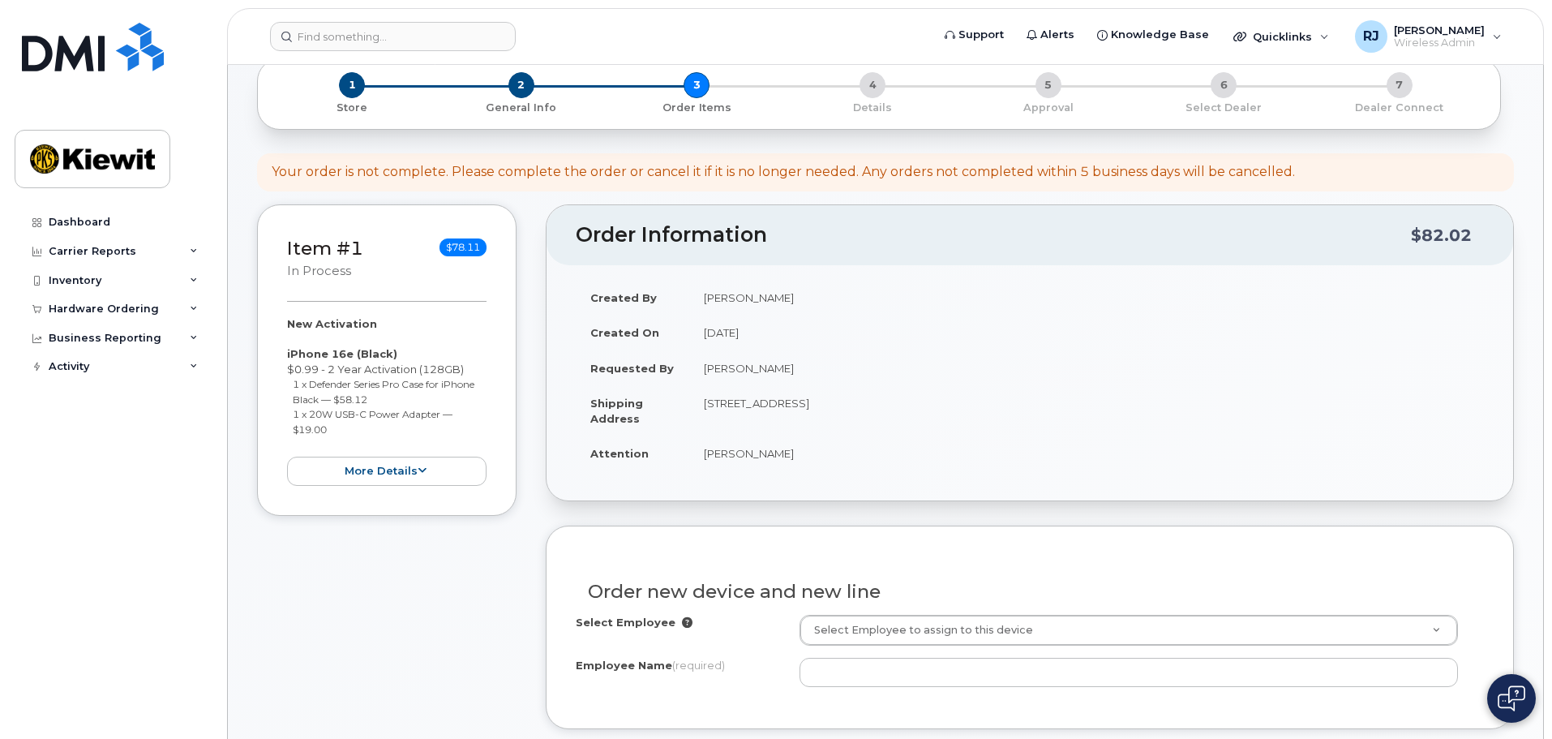
scroll to position [243, 0]
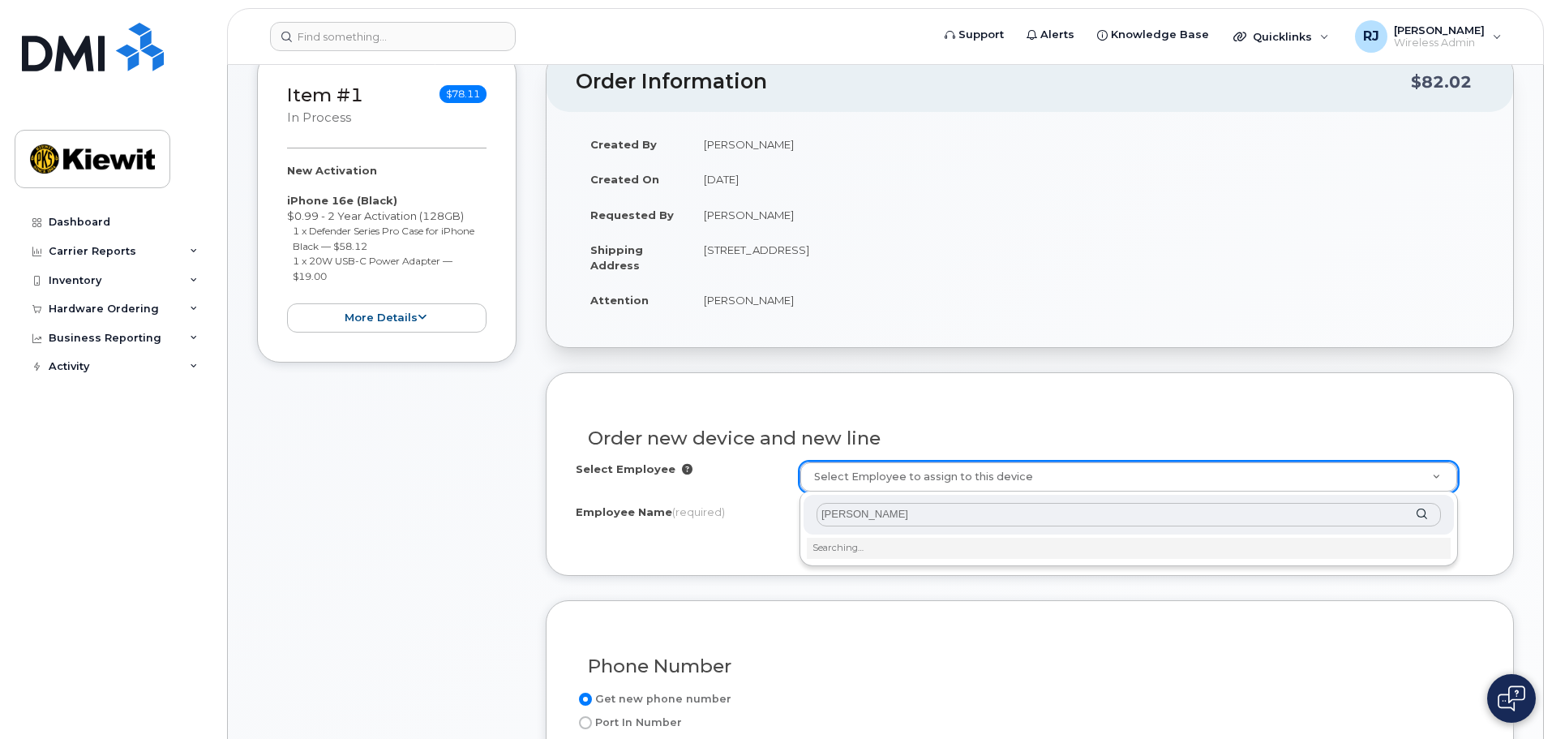
drag, startPoint x: 914, startPoint y: 518, endPoint x: 717, endPoint y: 515, distance: 197.1
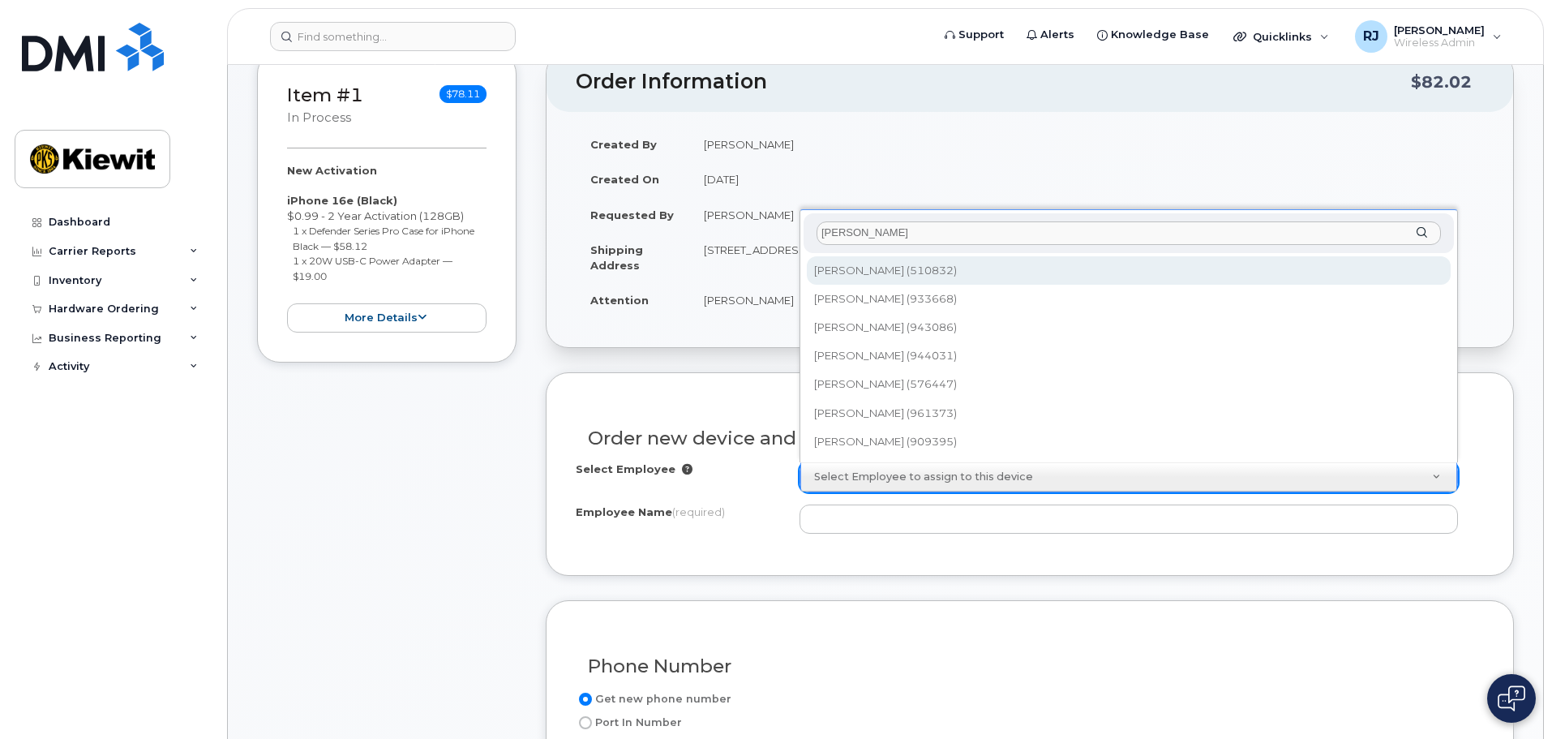
drag, startPoint x: 874, startPoint y: 230, endPoint x: 650, endPoint y: 226, distance: 223.9
paste input "510832"
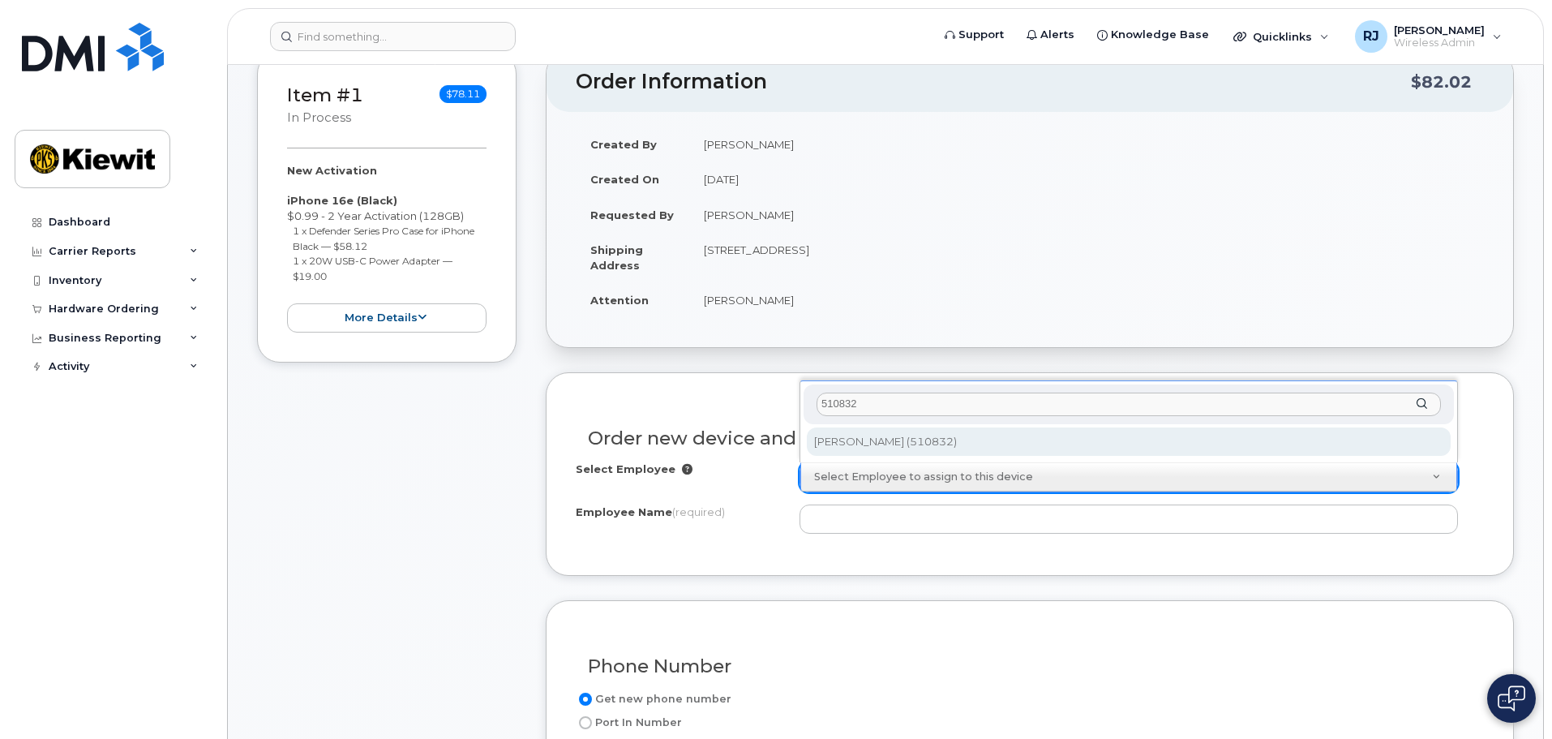
type input "510832"
type input "2163539"
type input "[PERSON_NAME]"
type input "41750 Dick Peek Road"
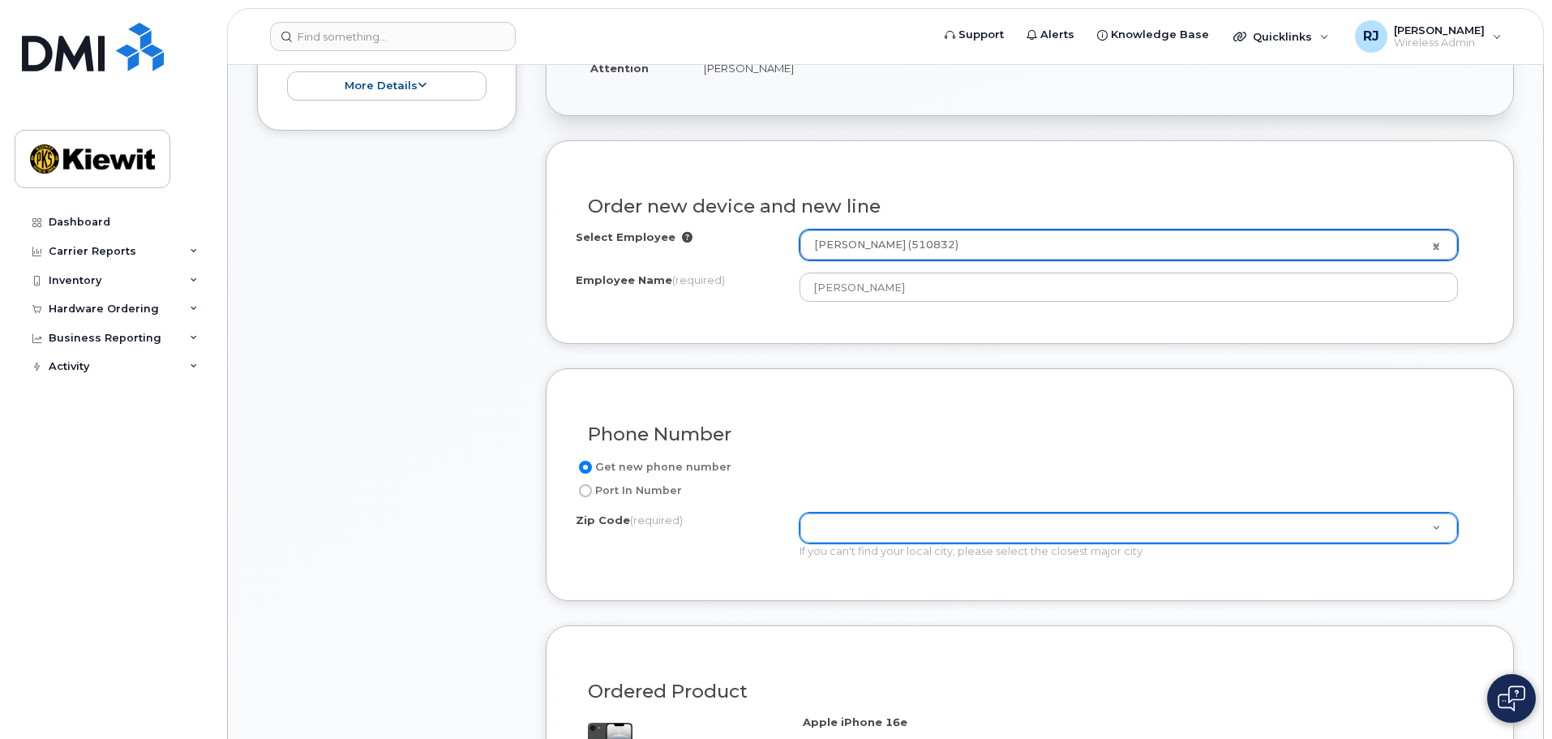
scroll to position [487, 0]
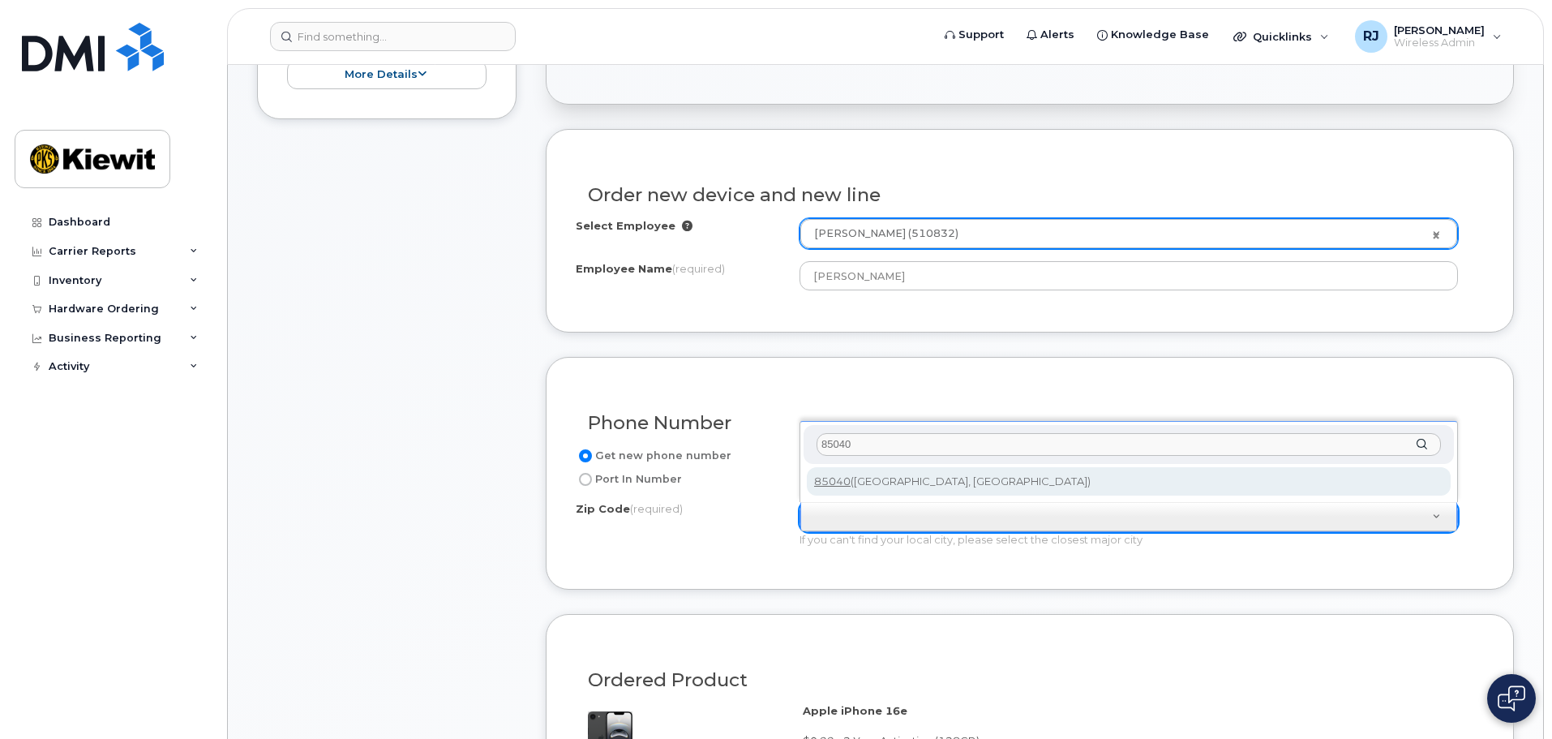
type input "85040"
type input "85040 (Phoenix, AZ)"
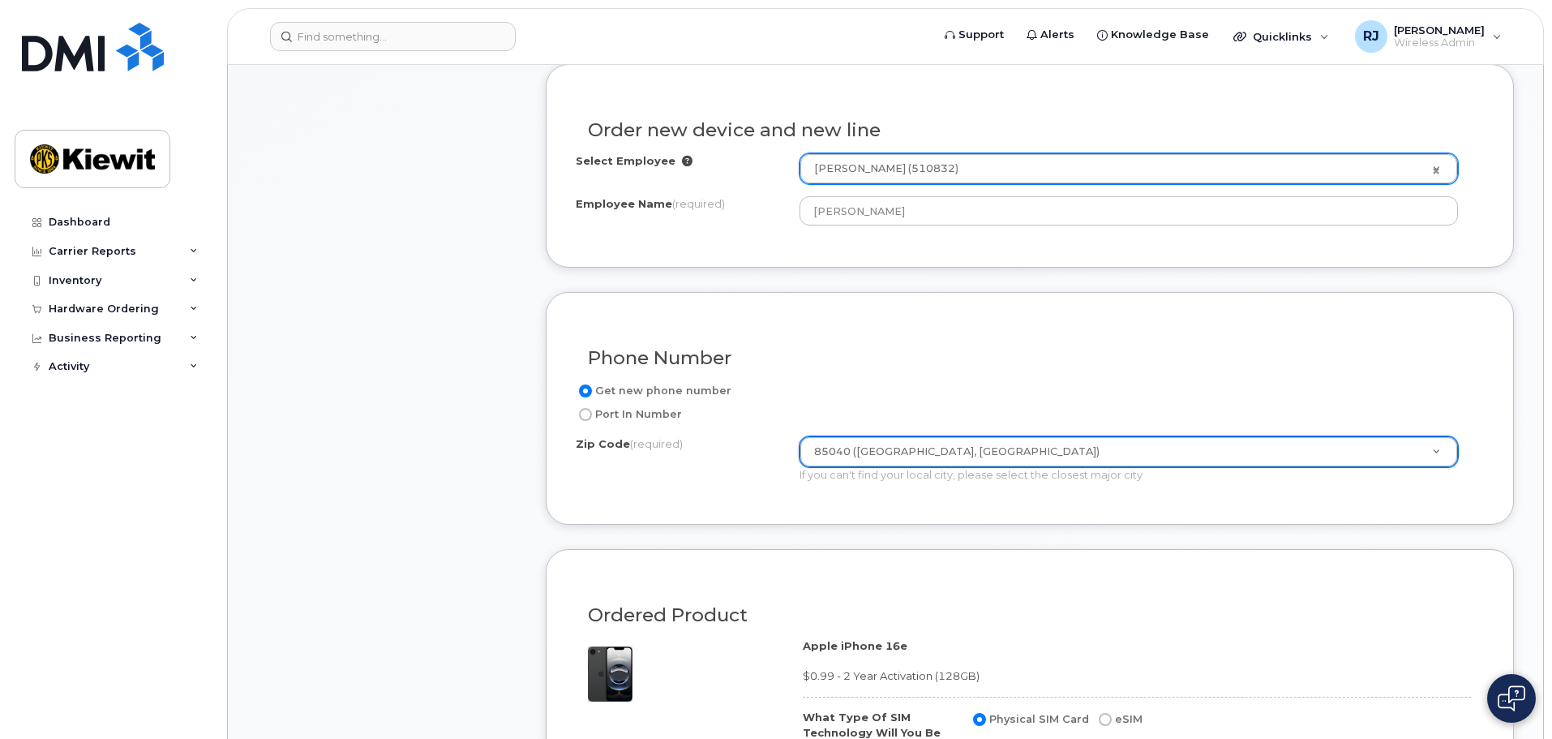
scroll to position [730, 0]
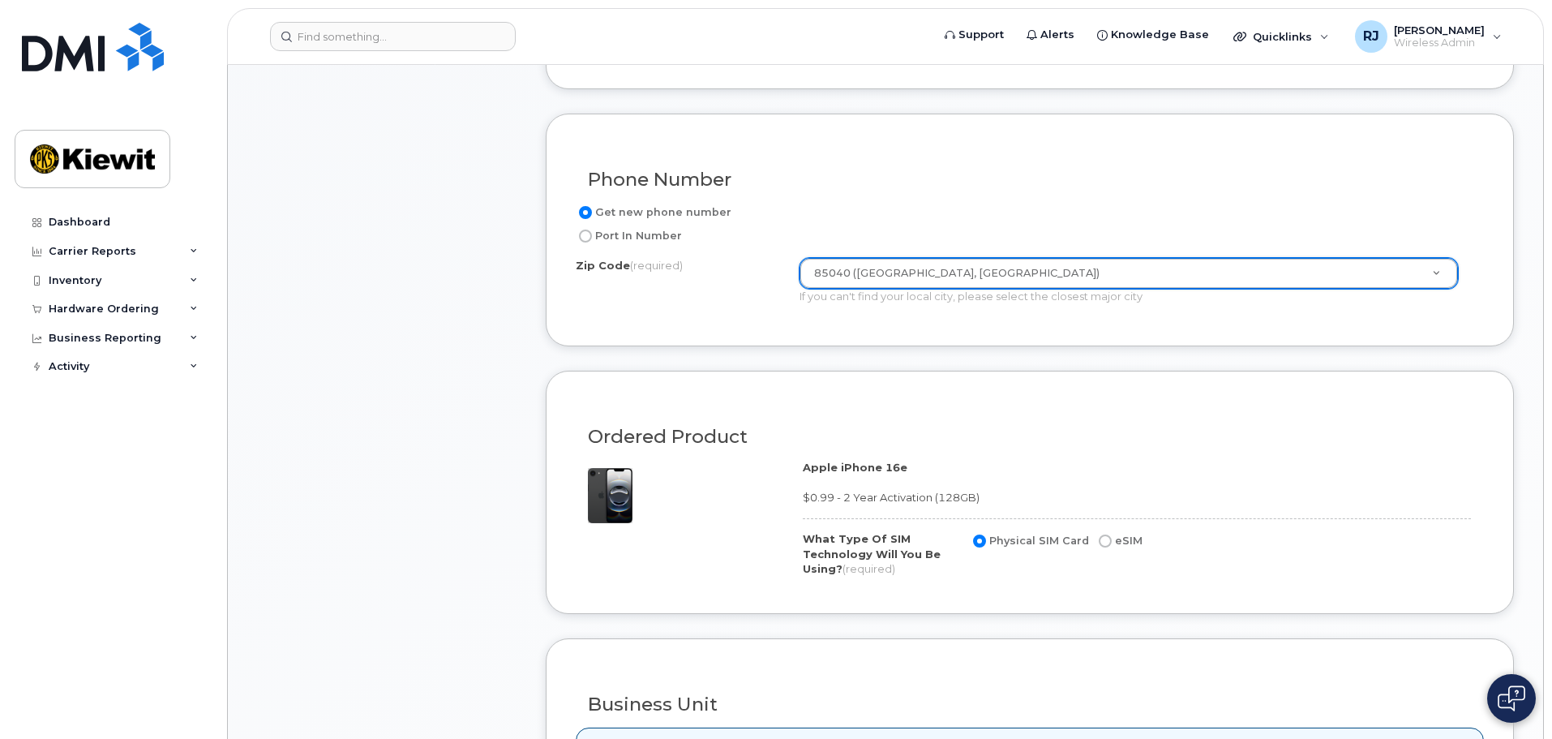
click at [1101, 542] on input "eSIM" at bounding box center [1105, 540] width 13 height 13
radio input "true"
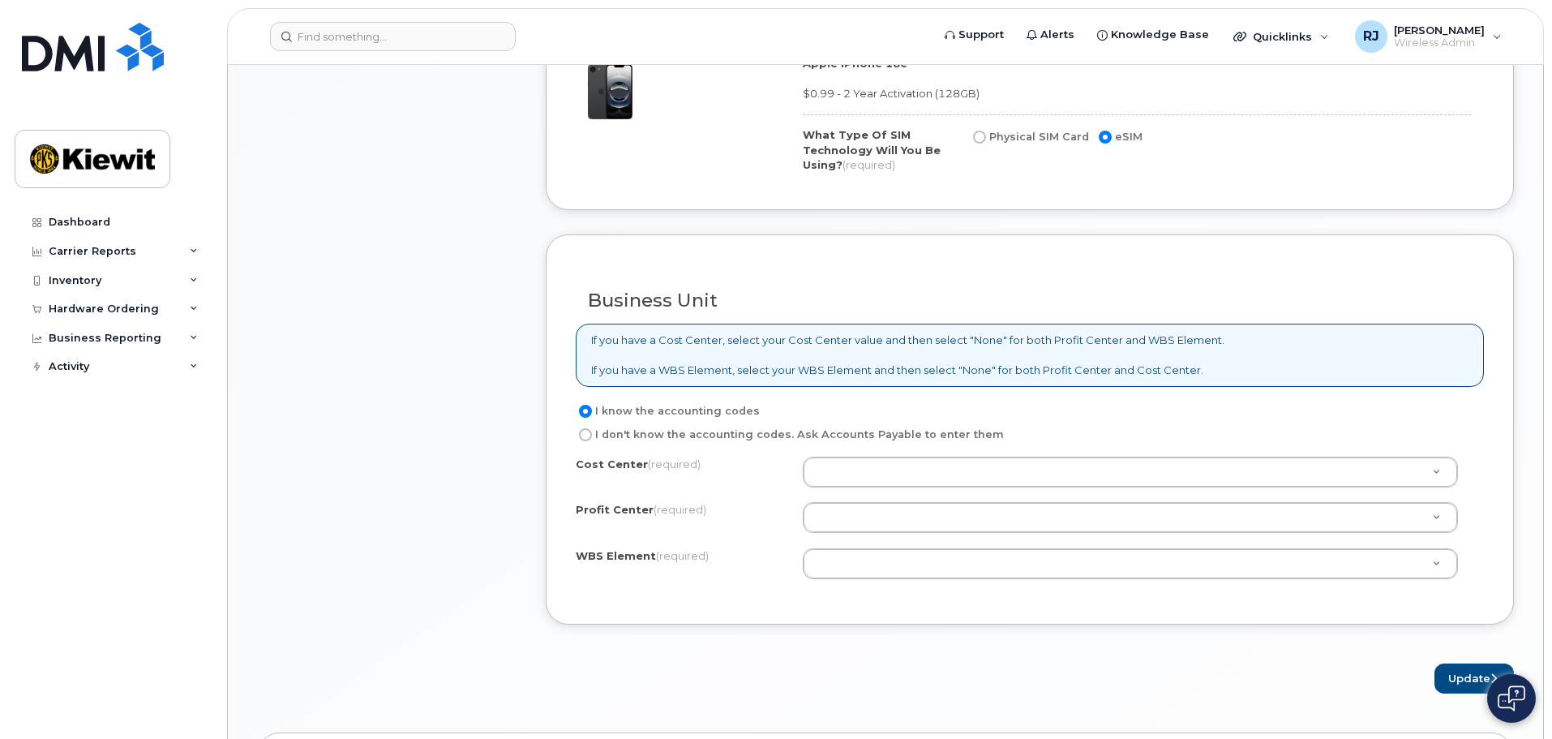
scroll to position [1135, 0]
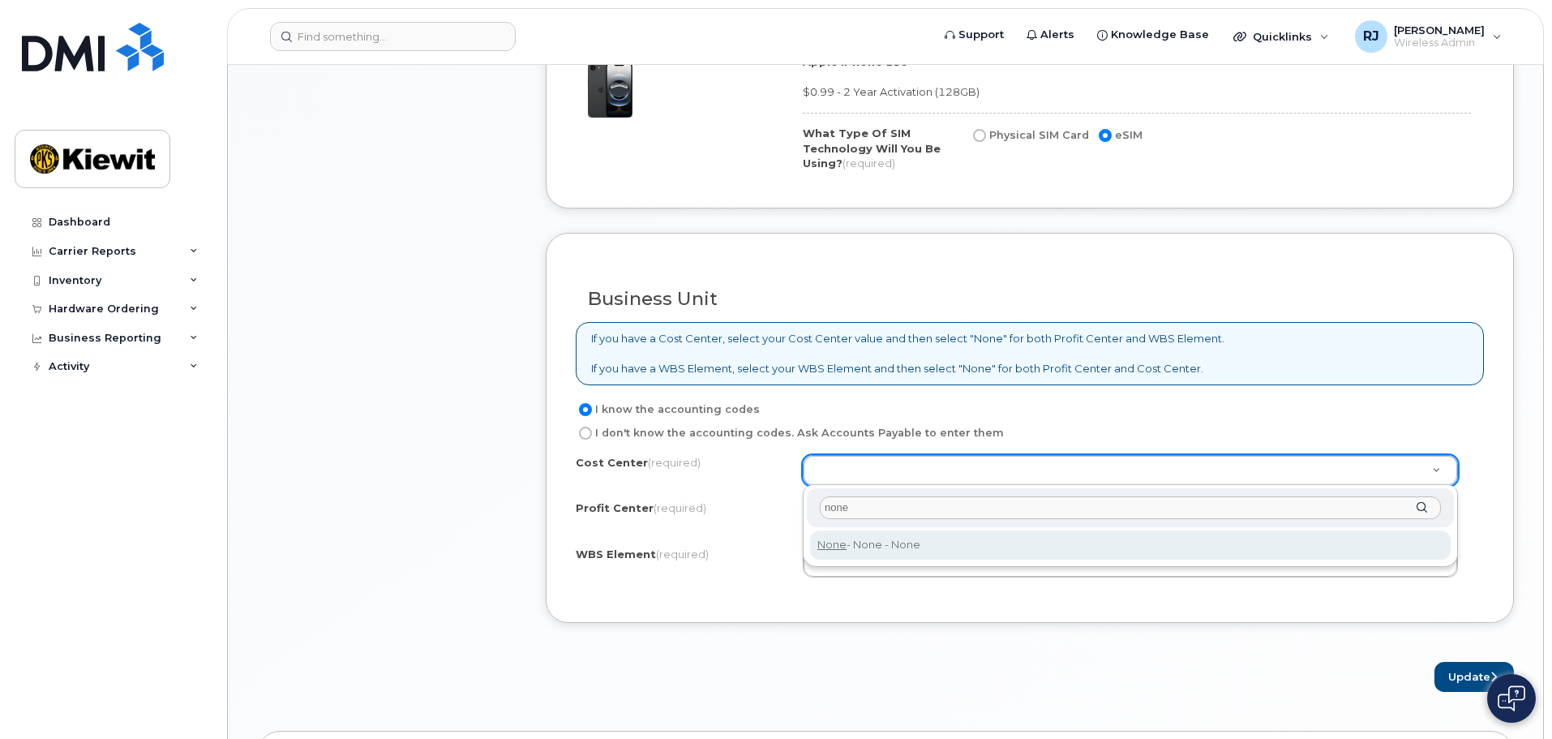
type input "none"
type input "None"
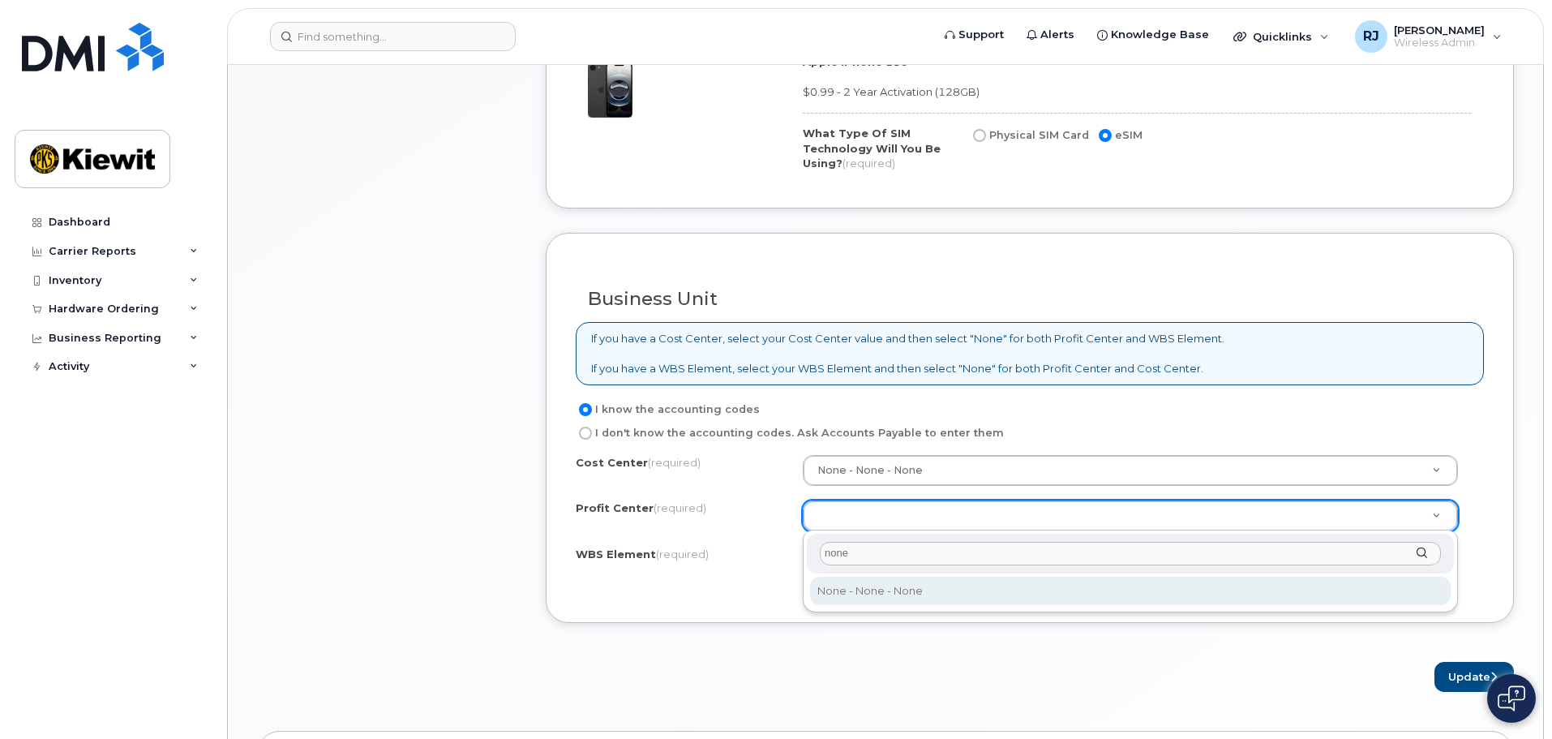
type input "none"
select select "None"
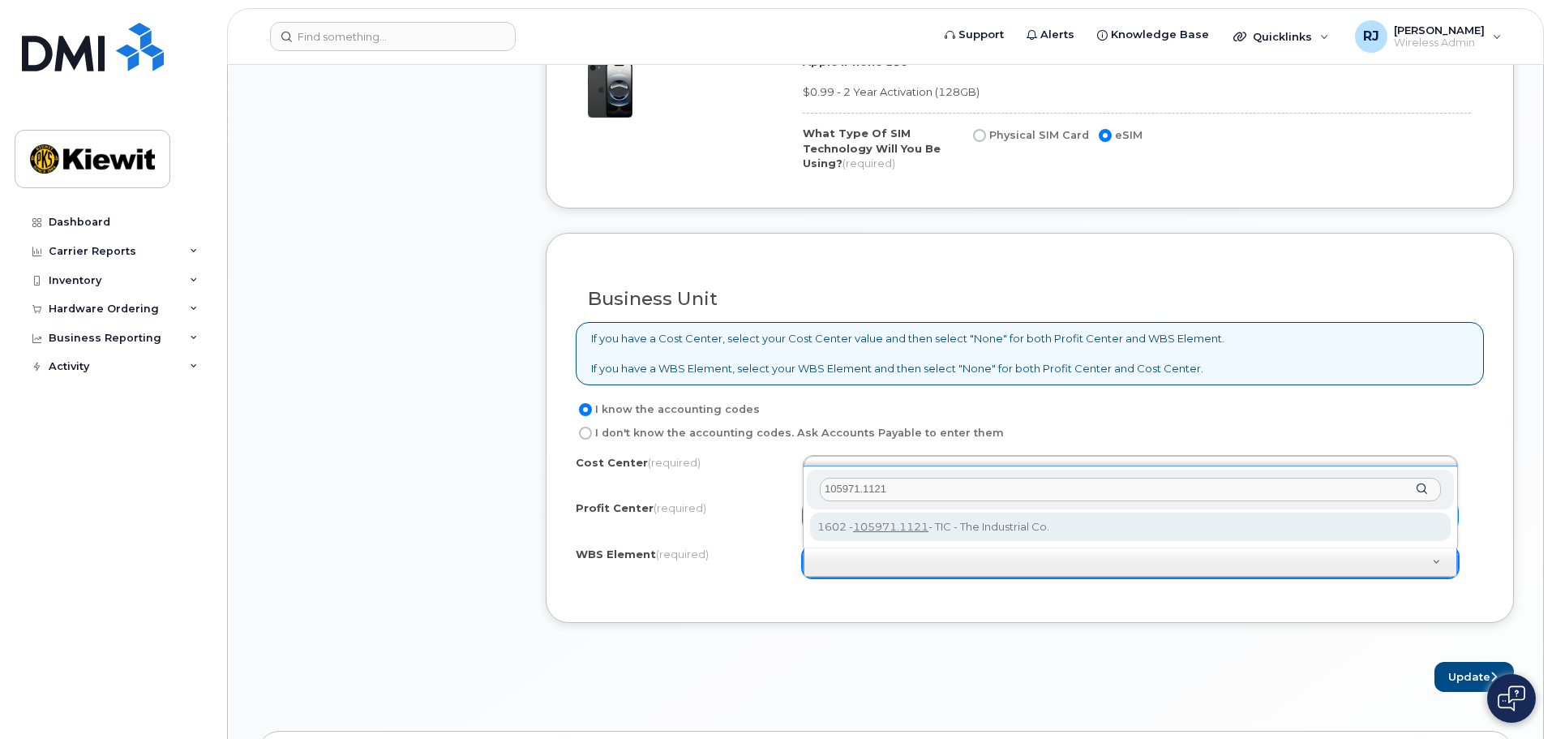
type input "105971.1121"
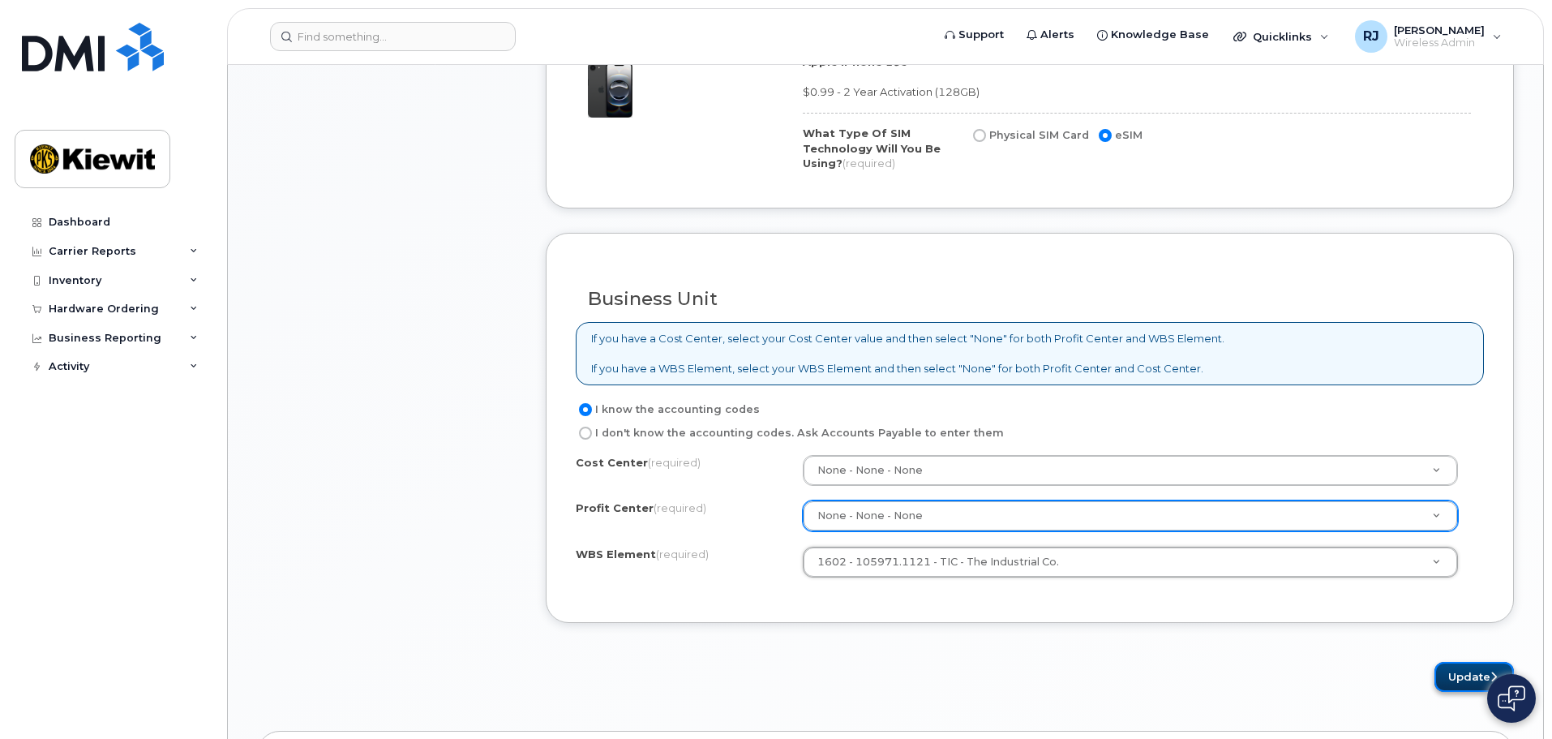
click at [1453, 673] on button "Update" at bounding box center [1474, 677] width 79 height 30
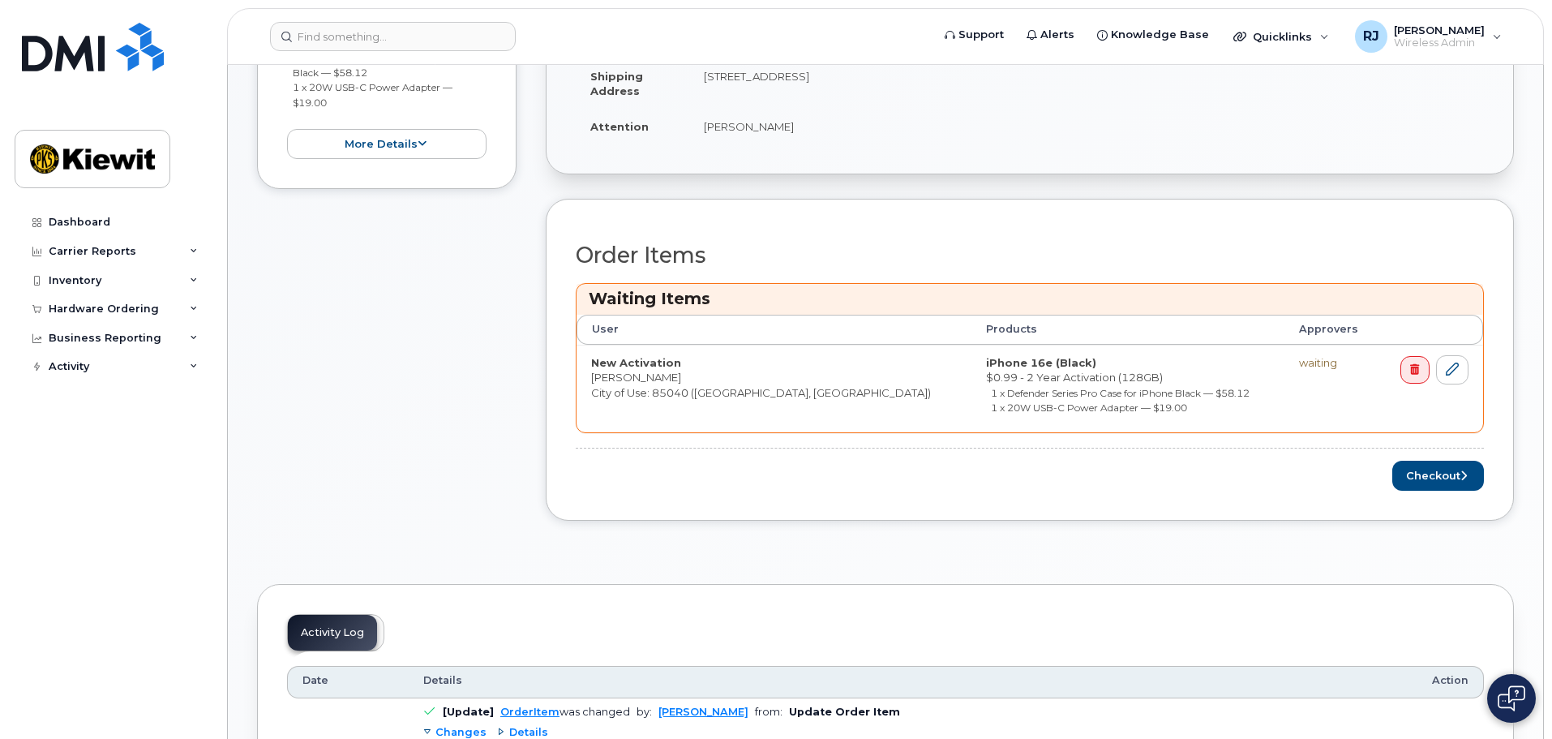
scroll to position [568, 0]
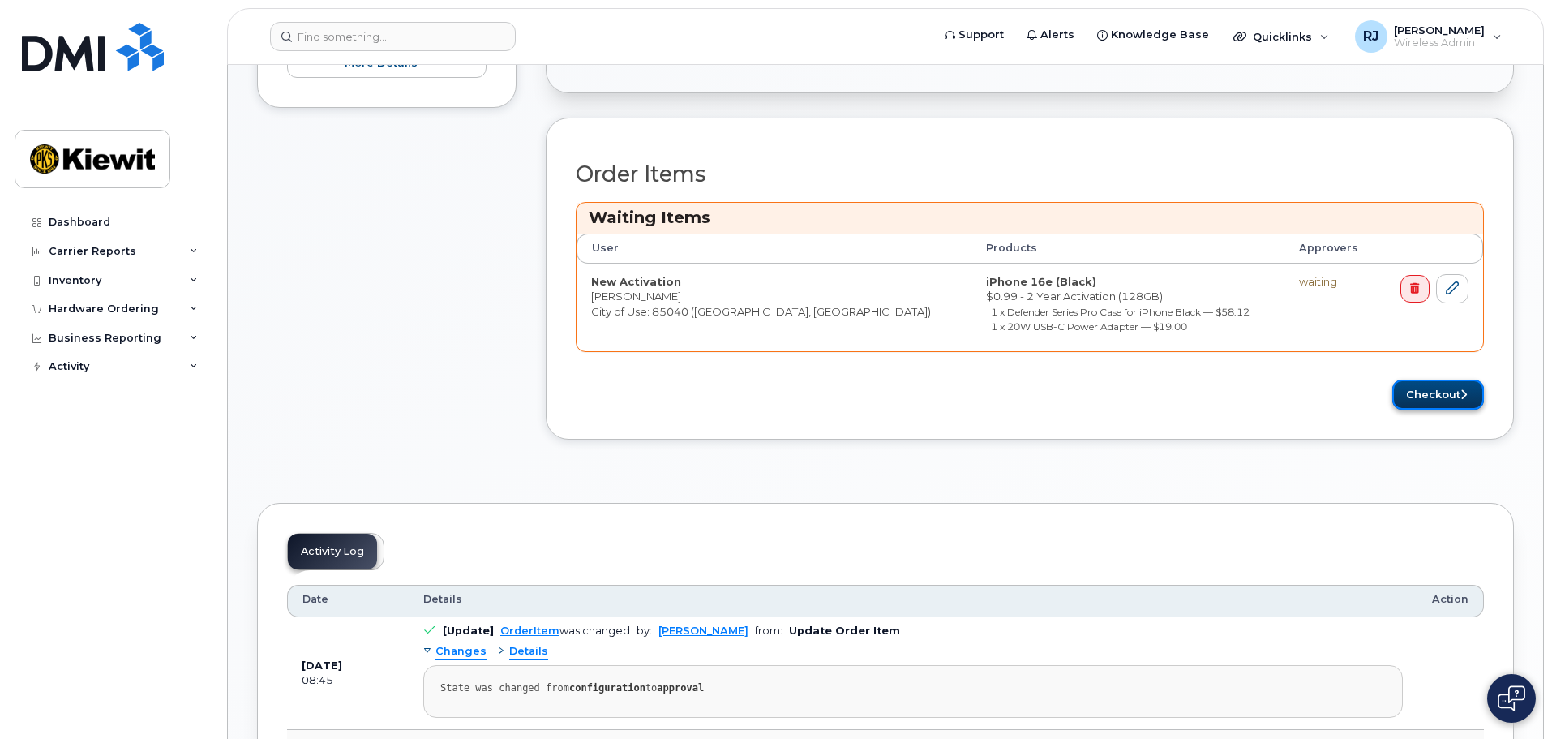
click at [1422, 391] on button "Checkout" at bounding box center [1439, 395] width 92 height 30
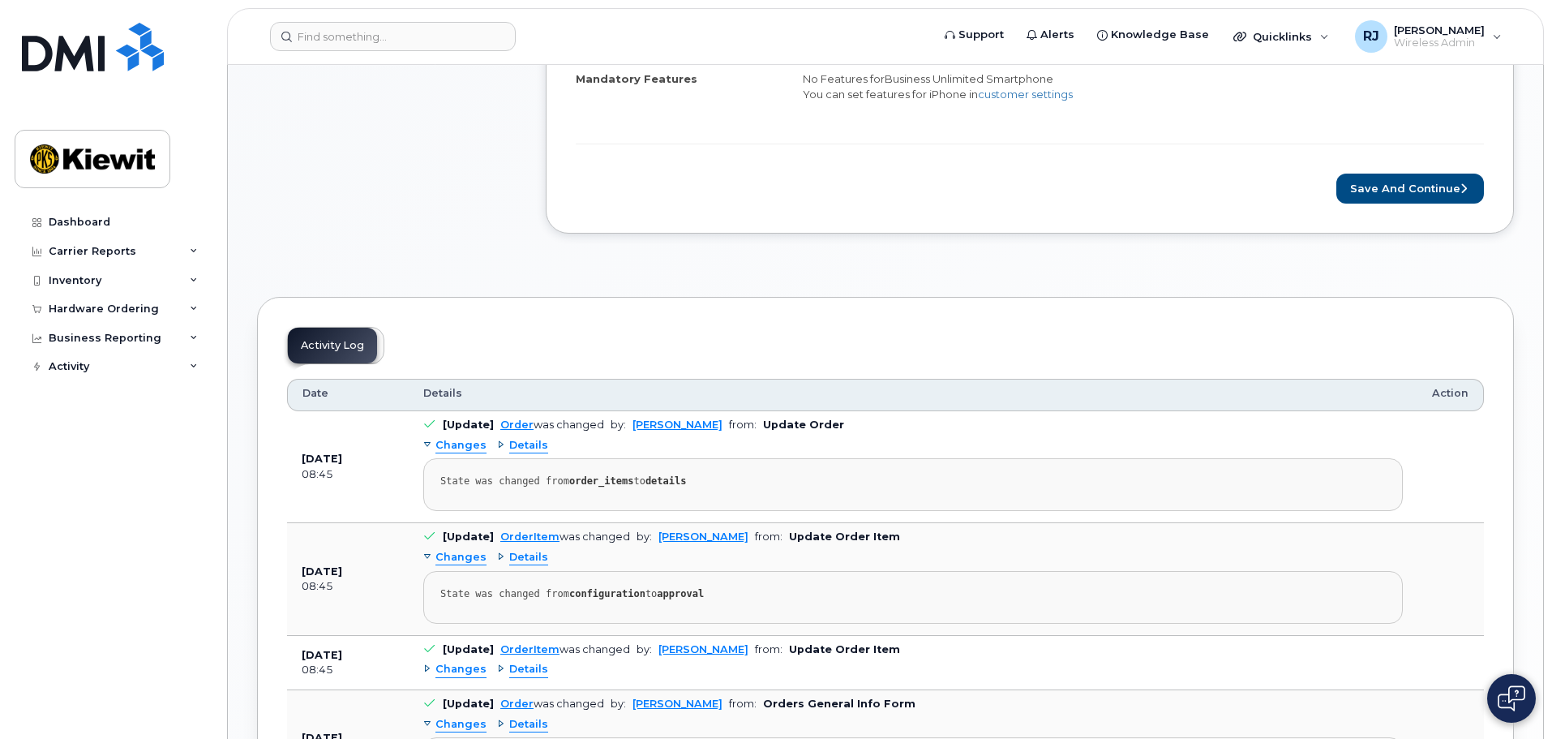
scroll to position [649, 0]
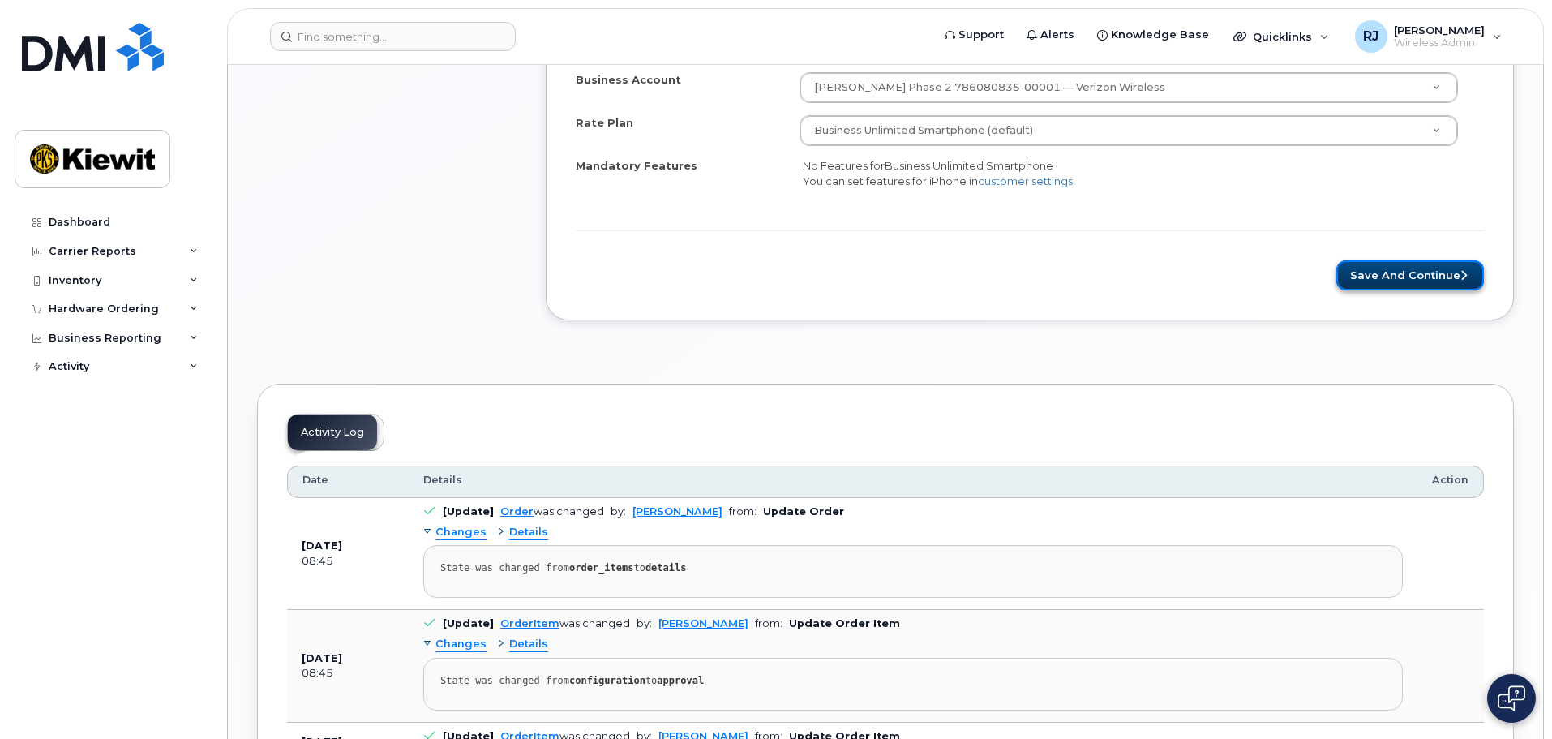
click at [1369, 281] on button "Save and Continue" at bounding box center [1411, 275] width 148 height 30
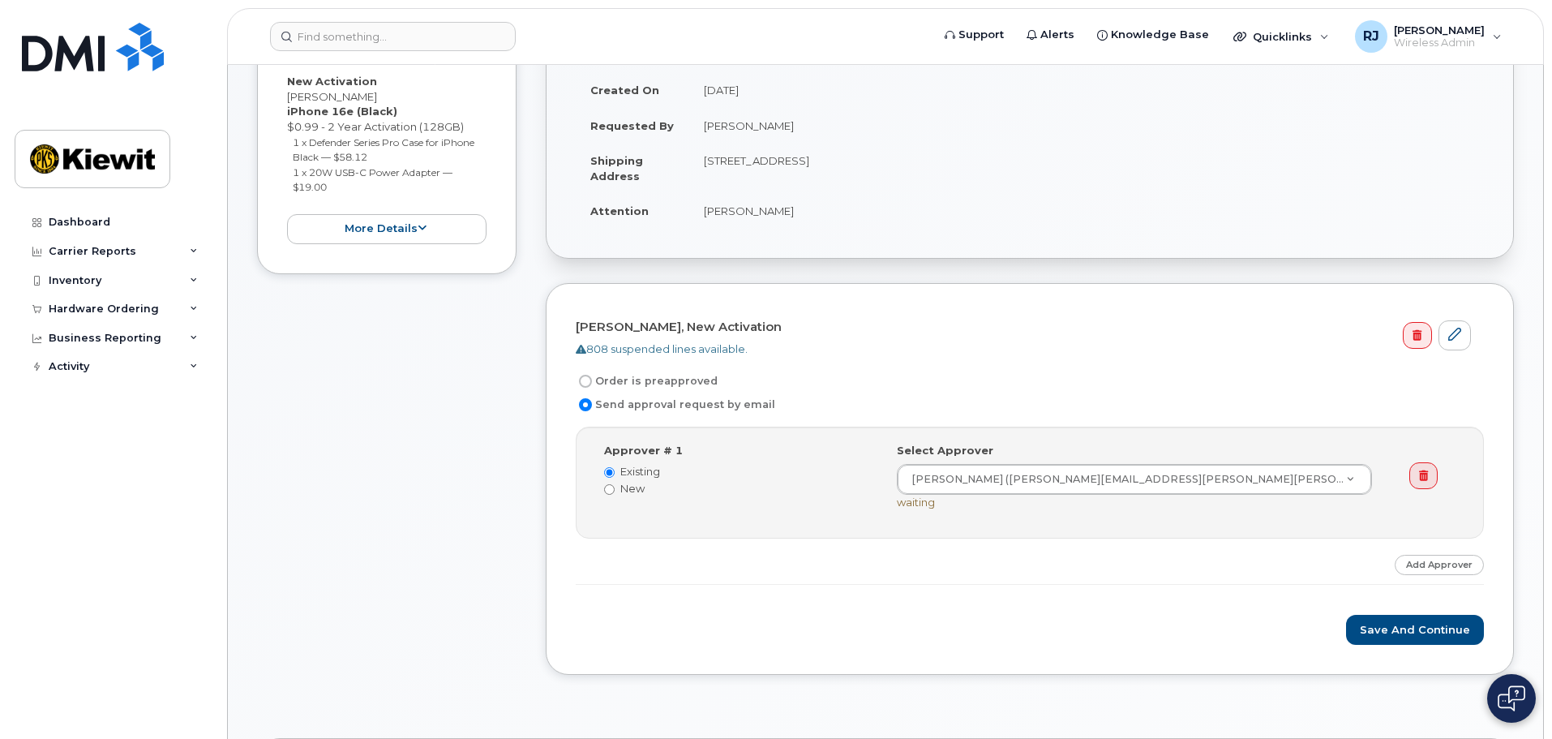
scroll to position [324, 0]
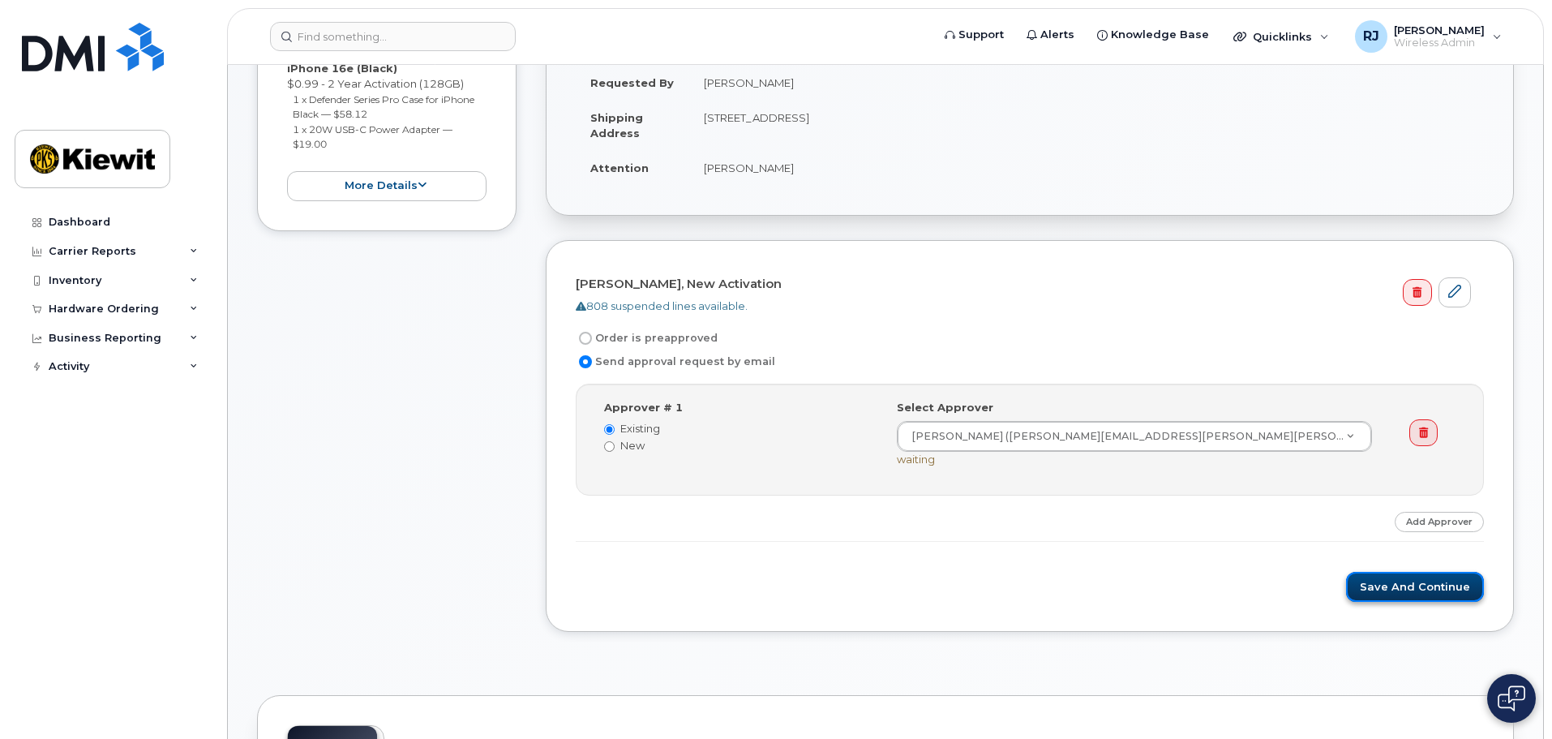
click at [1396, 591] on button "Save and Continue" at bounding box center [1415, 587] width 138 height 30
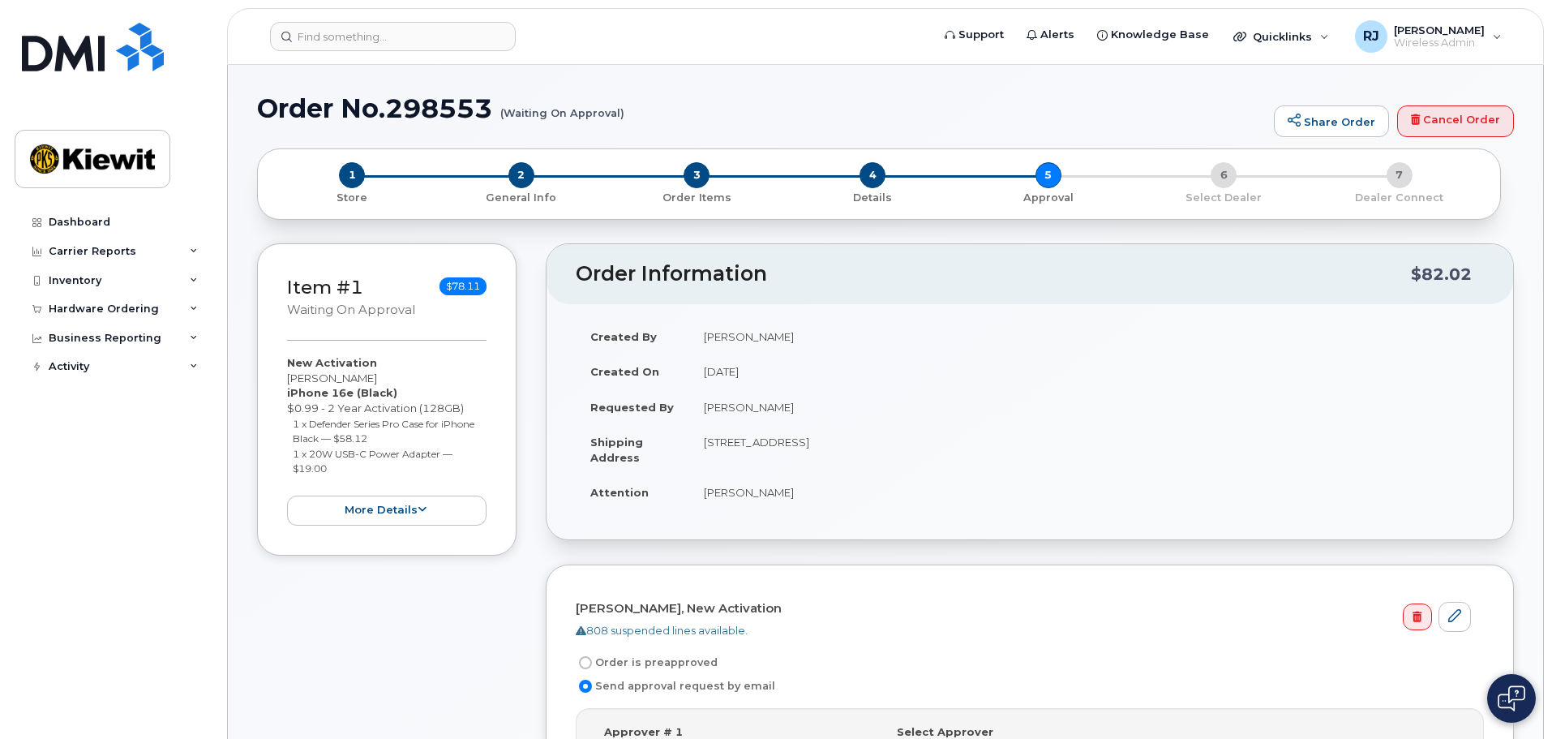
click at [427, 104] on h1 "Order No.298553 (Waiting On Approval)" at bounding box center [761, 108] width 1009 height 28
copy h1 "298553"
